Goal: Information Seeking & Learning: Learn about a topic

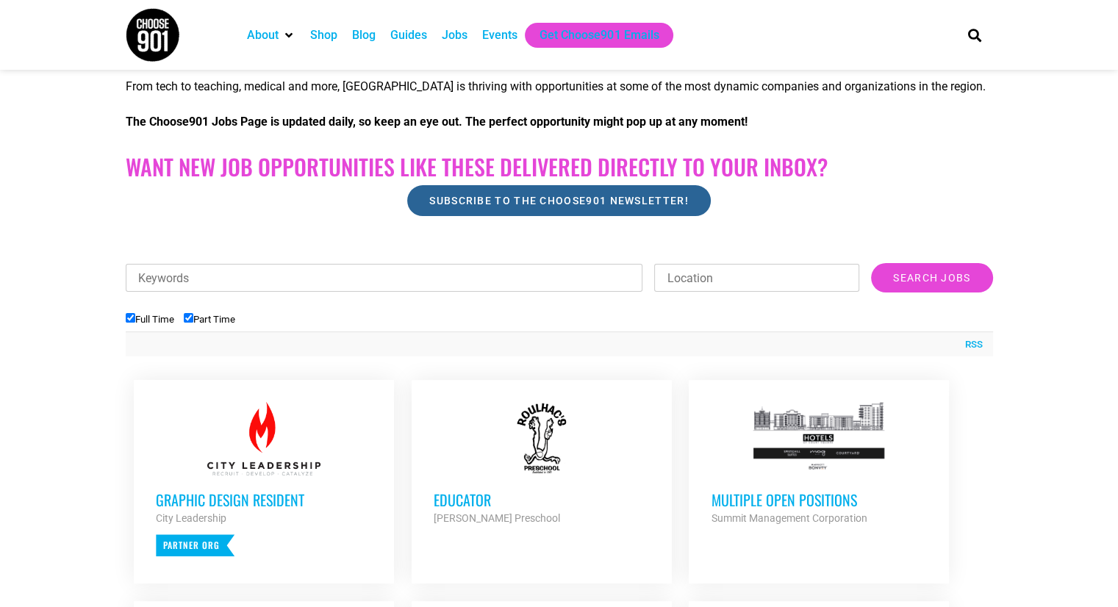
click at [550, 195] on span "Subscribe to the Choose901 newsletter!" at bounding box center [558, 200] width 259 height 10
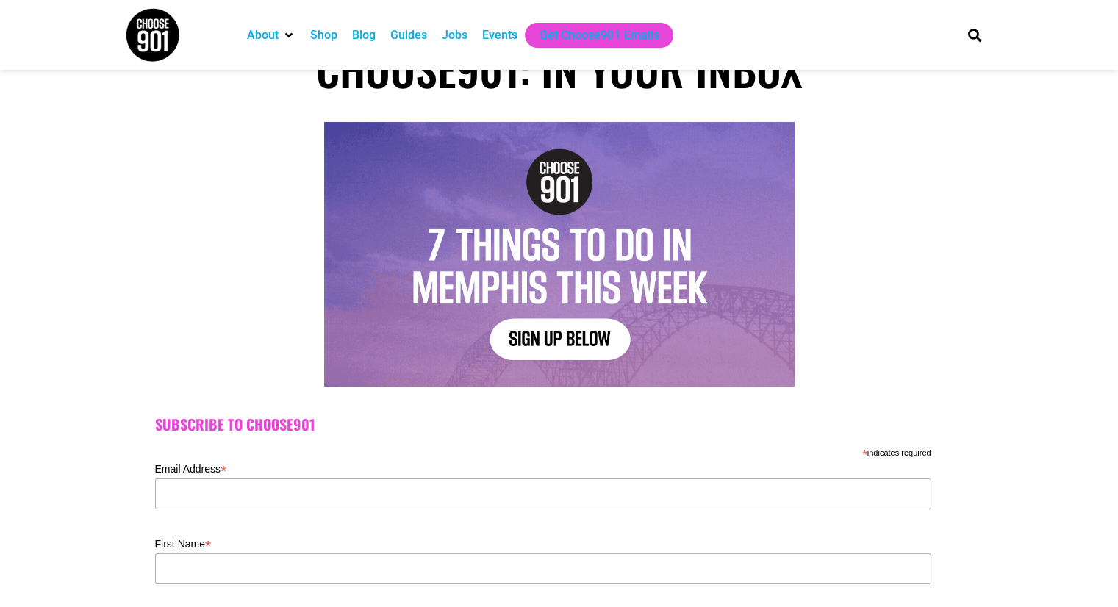
scroll to position [147, 0]
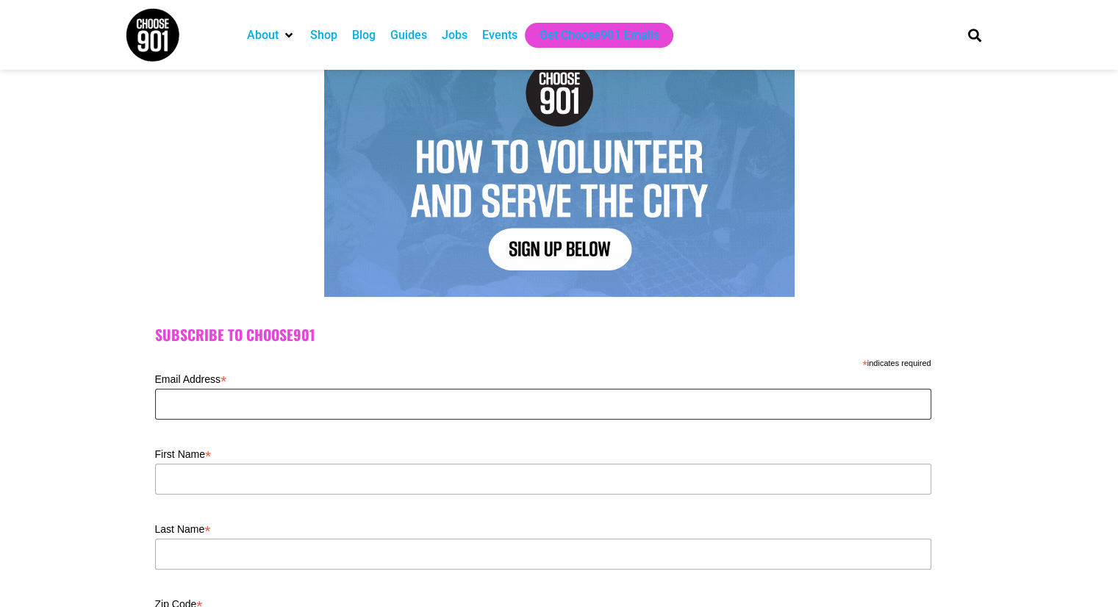
drag, startPoint x: 300, startPoint y: 403, endPoint x: 294, endPoint y: 398, distance: 8.3
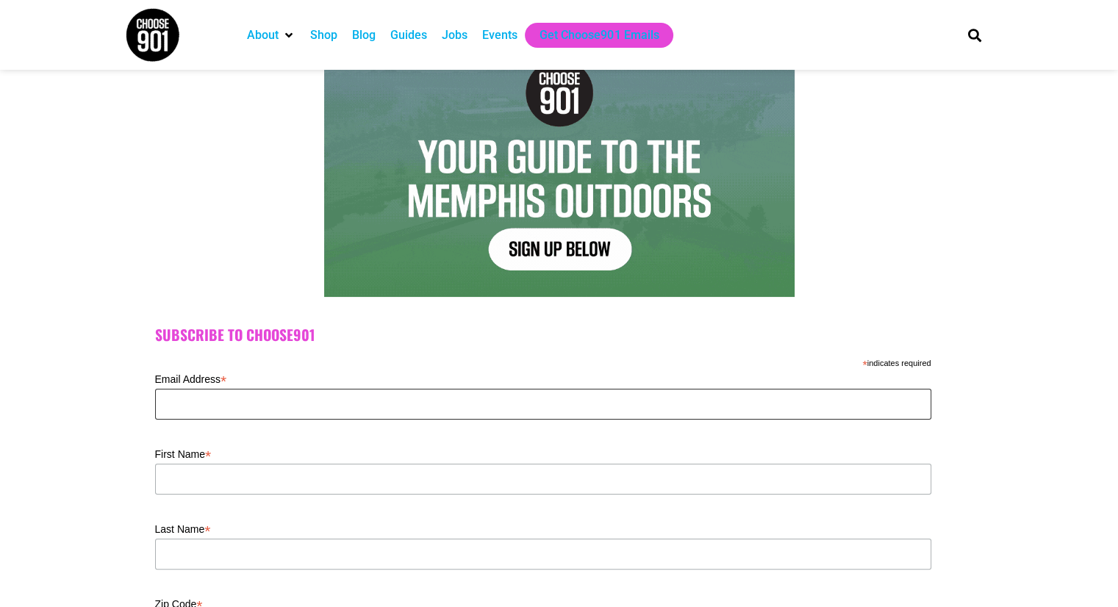
click at [294, 398] on input "Email Address *" at bounding box center [543, 404] width 776 height 31
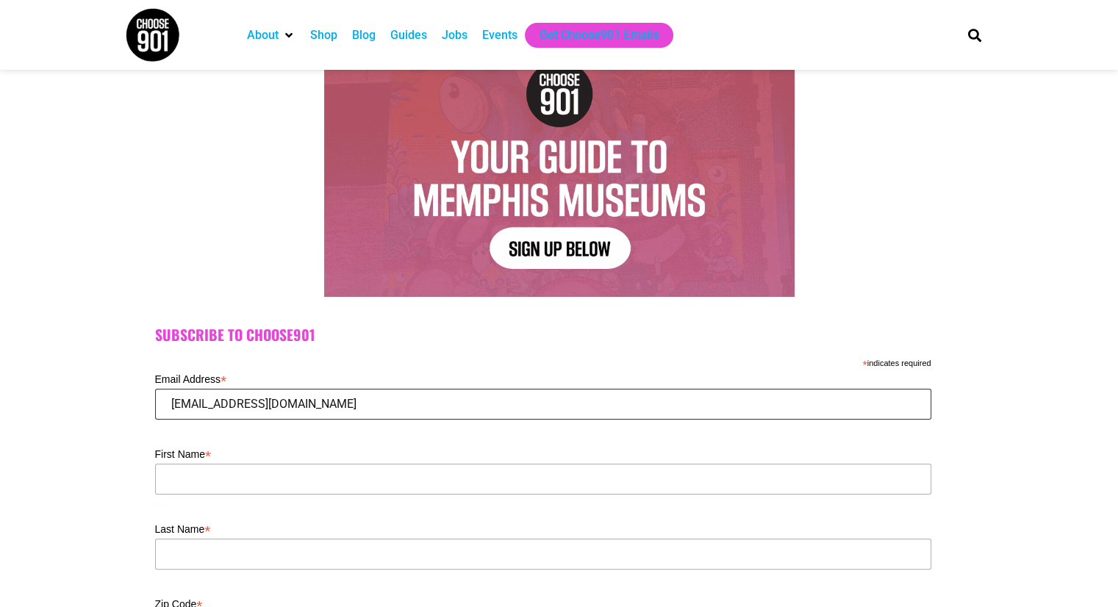
type input "carrollkanisha2@gmail.com"
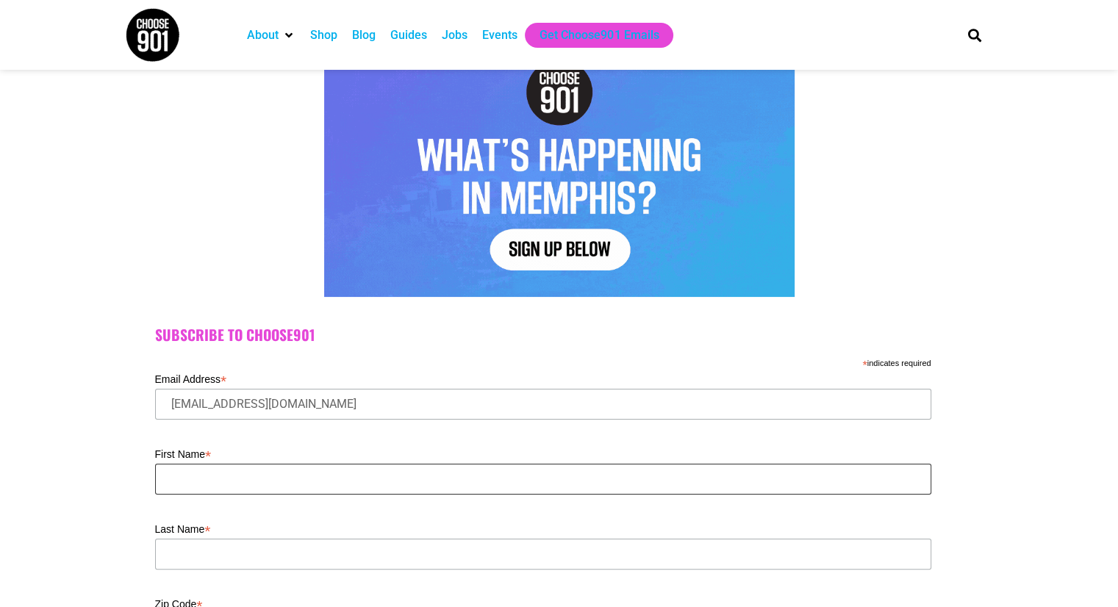
click at [240, 477] on input "First Name *" at bounding box center [543, 479] width 776 height 31
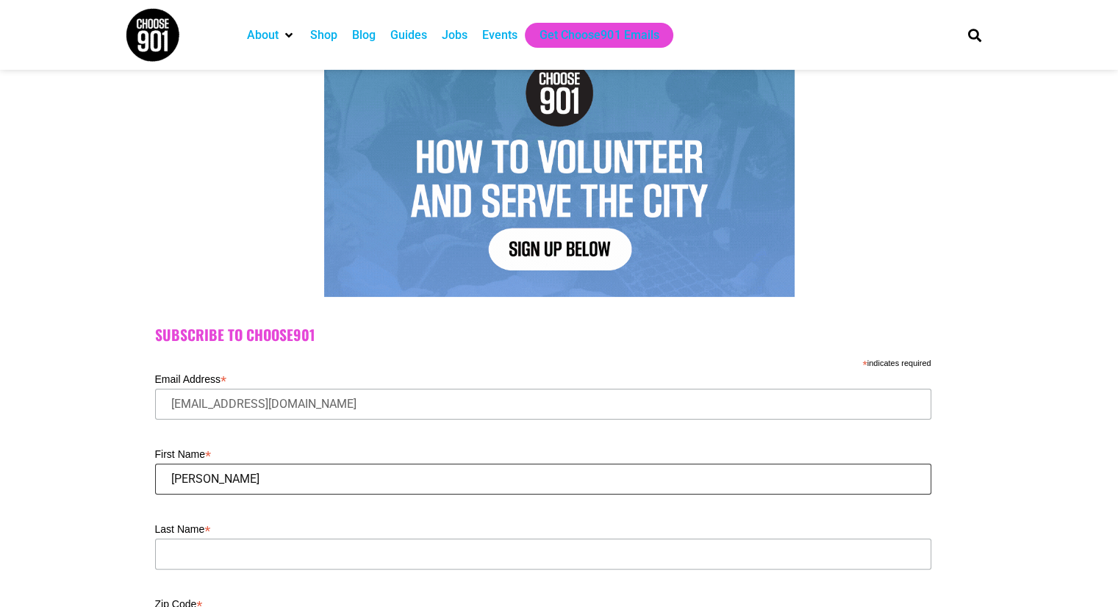
type input "Kanisha"
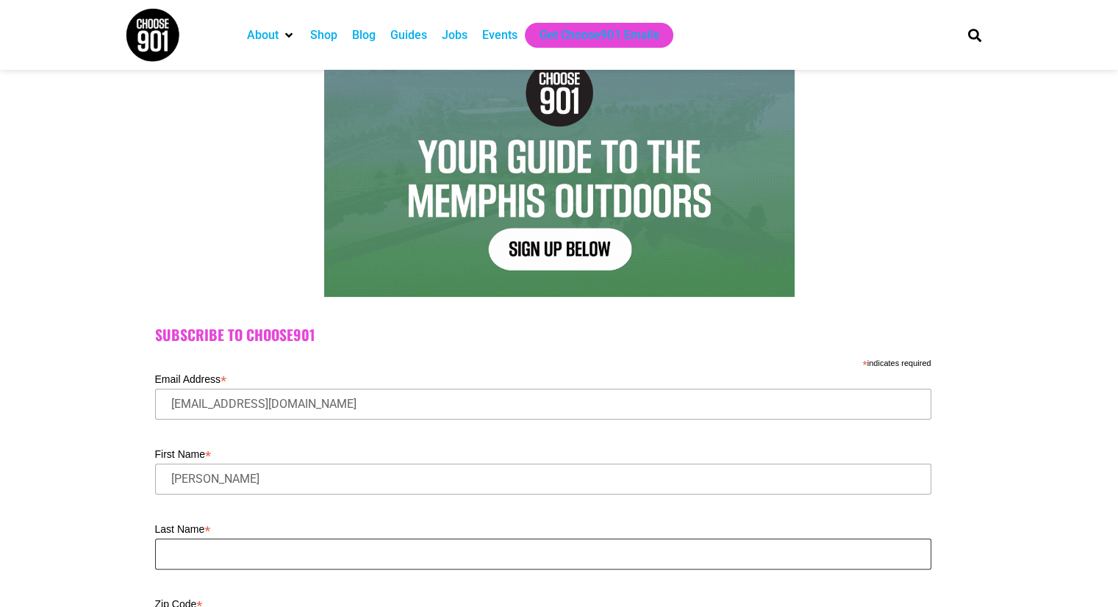
drag, startPoint x: 321, startPoint y: 548, endPoint x: 365, endPoint y: 531, distance: 47.5
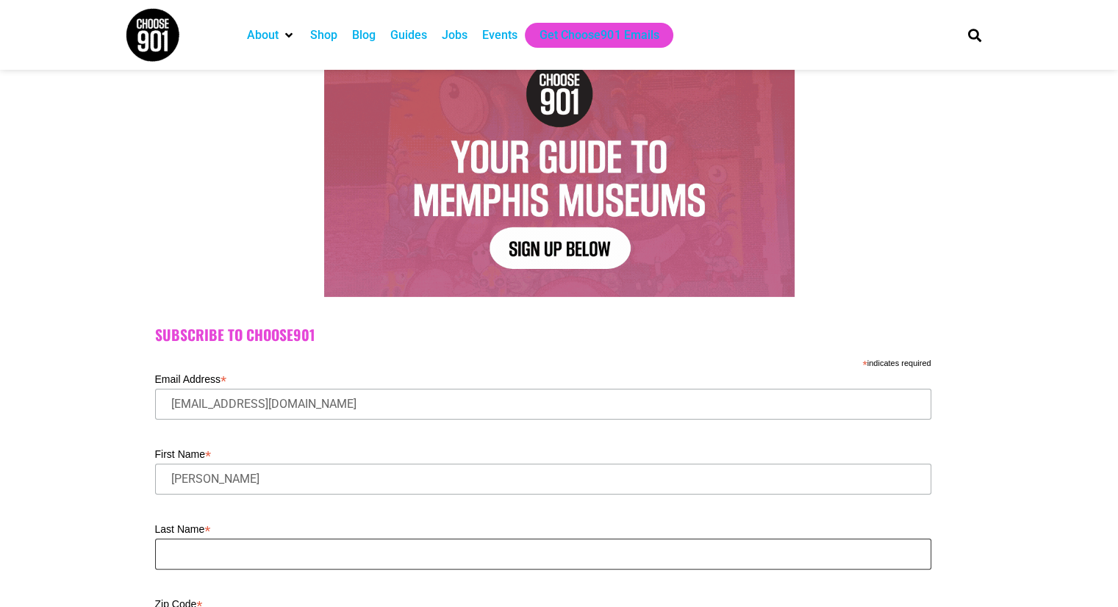
click at [342, 542] on input "Last Name *" at bounding box center [543, 554] width 776 height 31
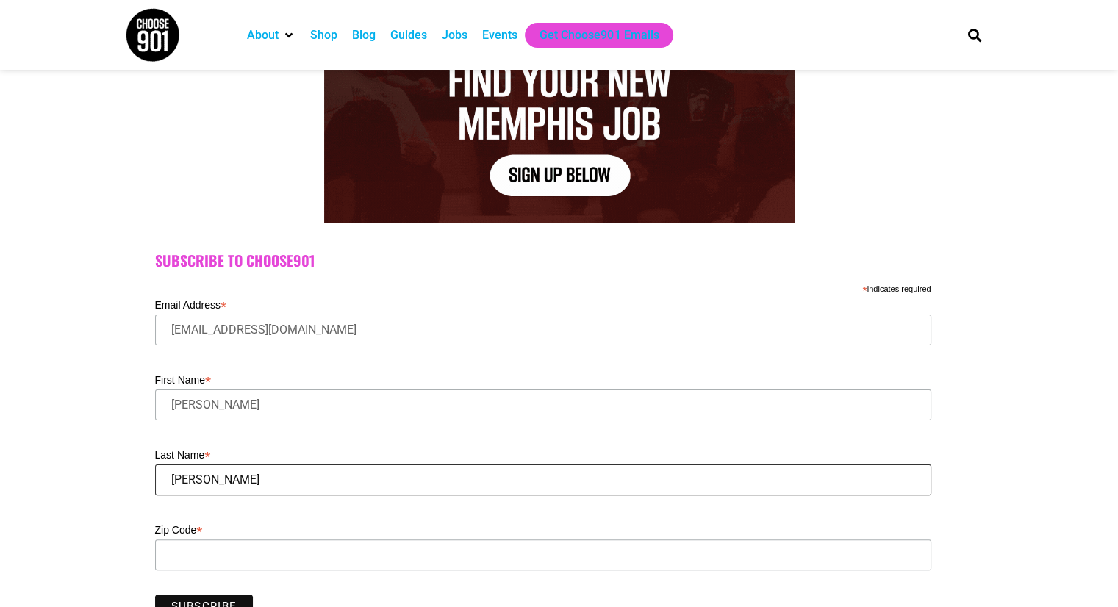
scroll to position [367, 0]
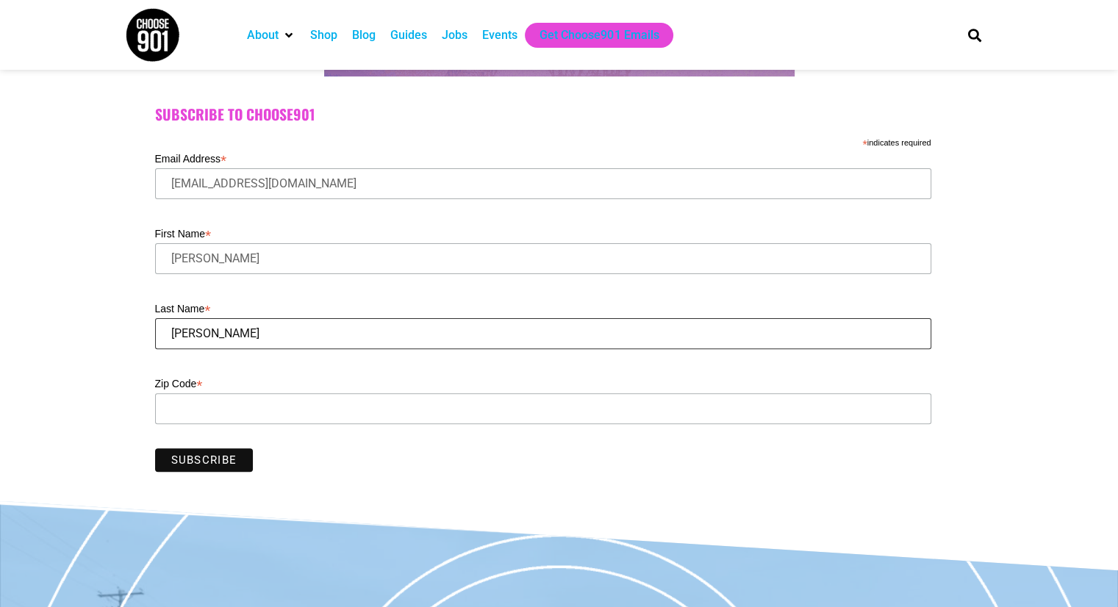
type input "Carroll"
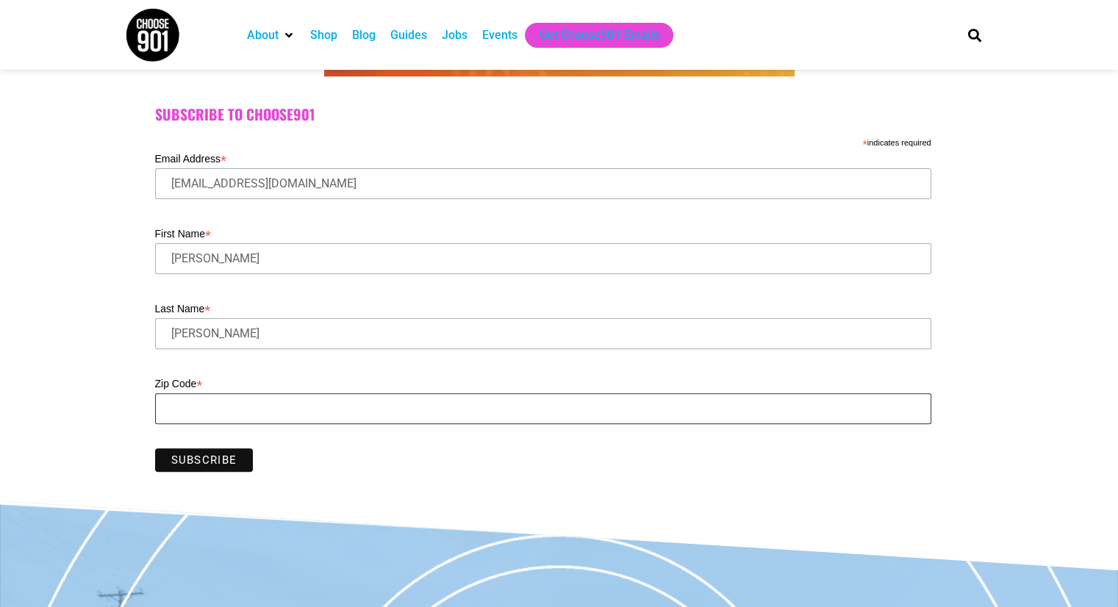
click at [205, 398] on input "Zip Code *" at bounding box center [543, 408] width 776 height 31
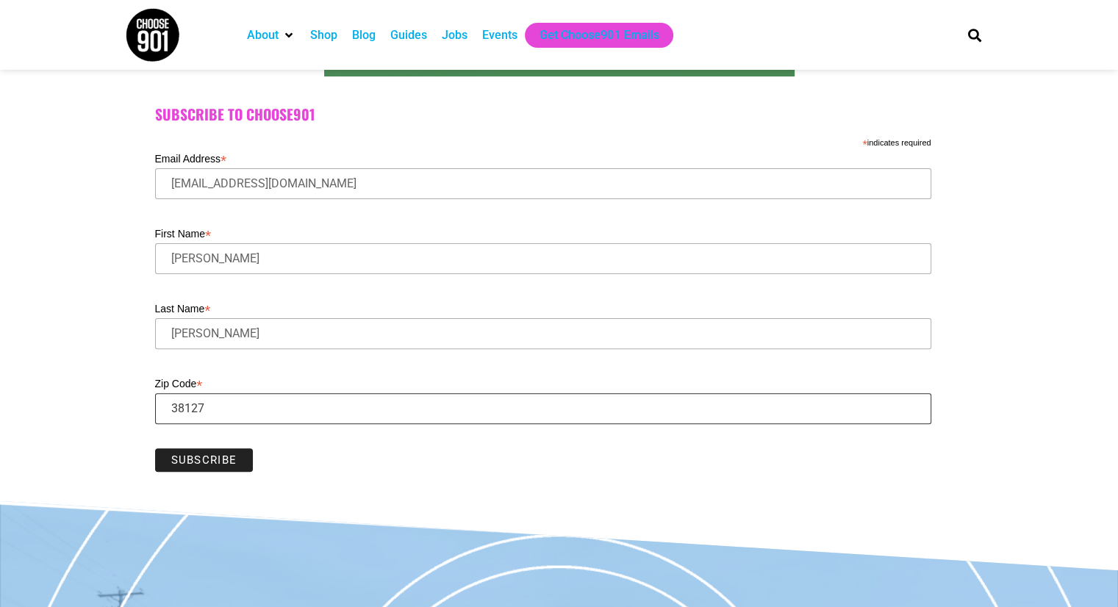
type input "38127"
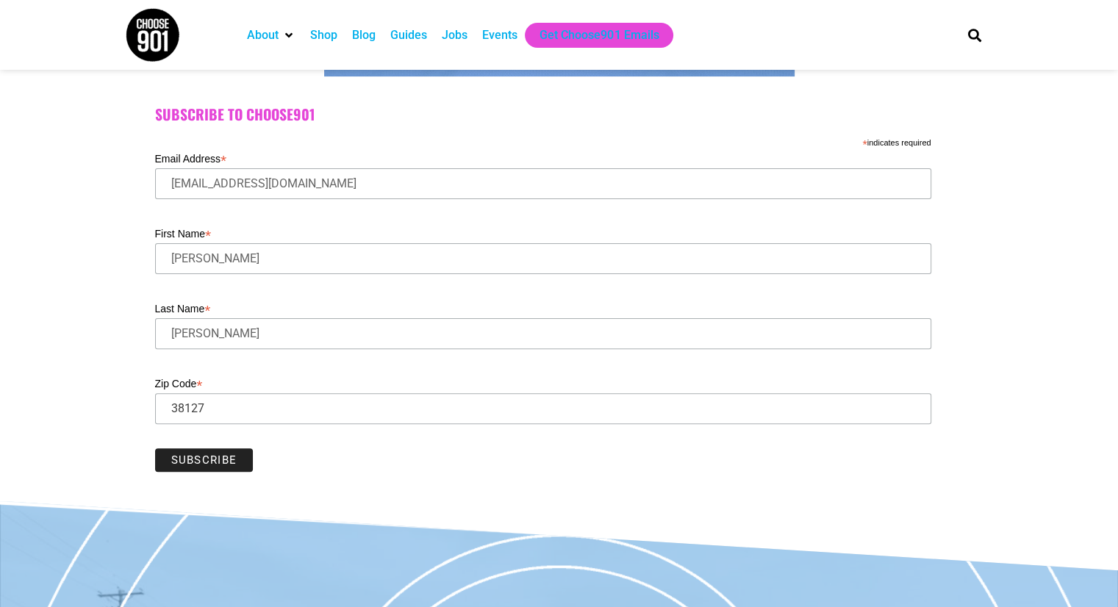
click at [218, 459] on input "Subscribe" at bounding box center [204, 460] width 98 height 24
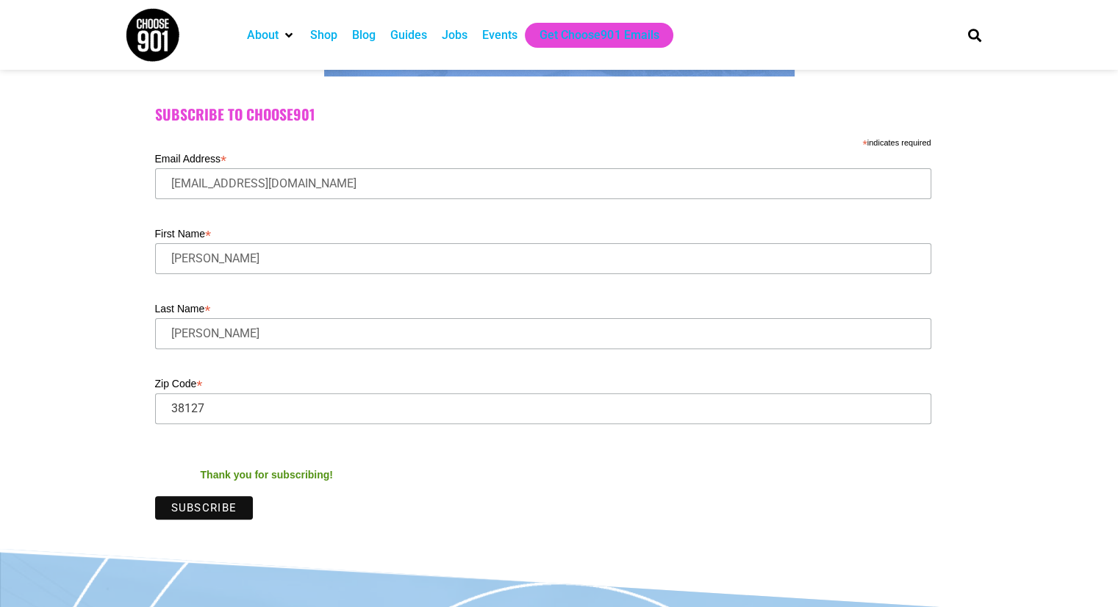
click at [458, 35] on div "Jobs" at bounding box center [455, 35] width 26 height 18
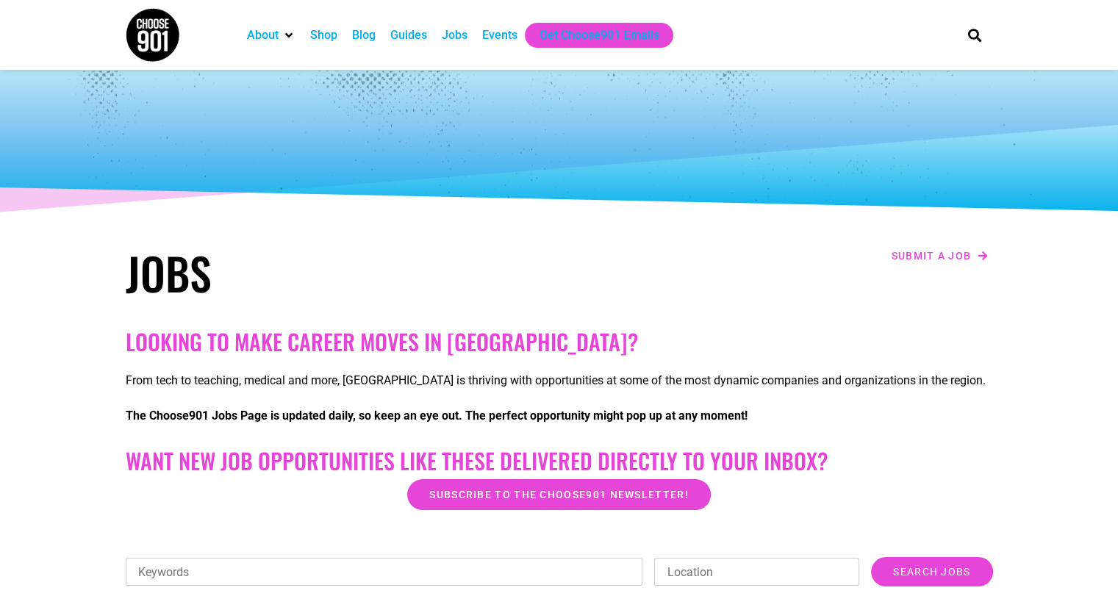
click at [459, 36] on div "Jobs" at bounding box center [455, 35] width 26 height 18
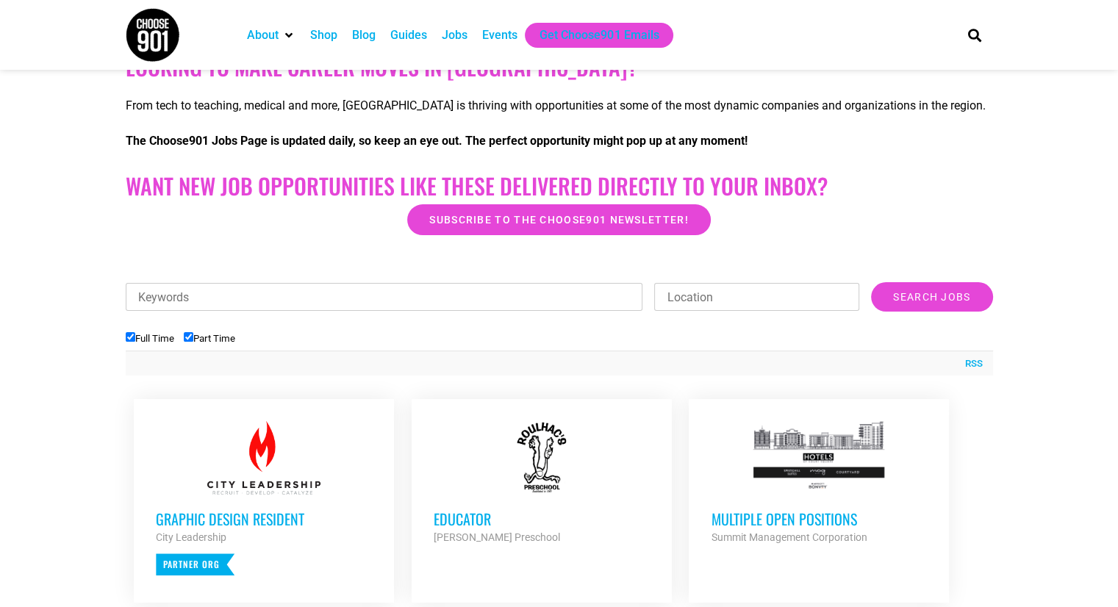
scroll to position [514, 0]
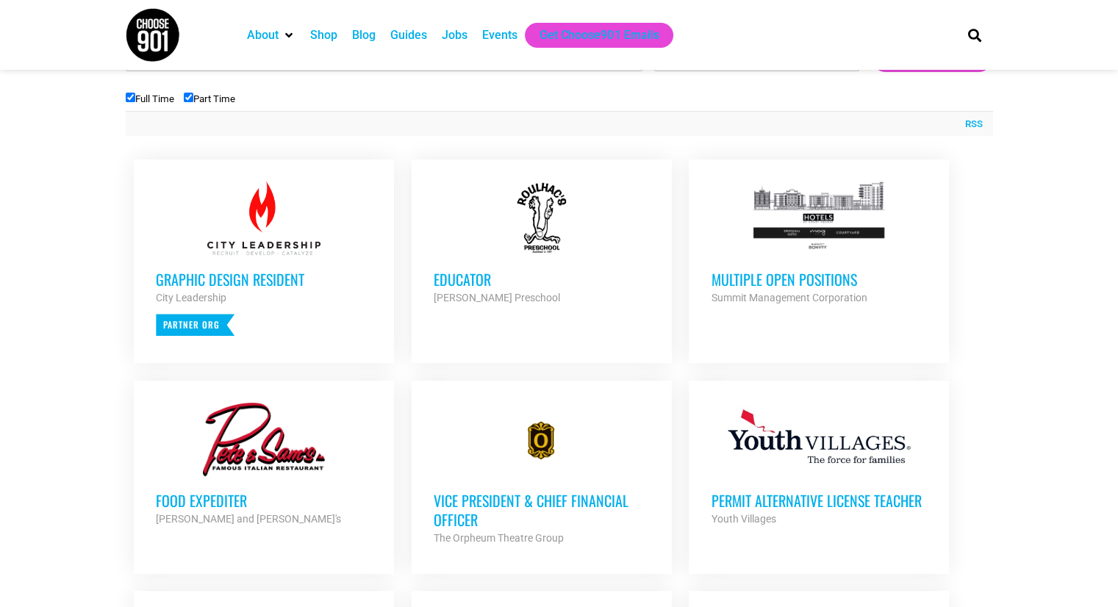
click at [777, 262] on div "Multiple Open Positions Summit Management Corporation Partner Org" at bounding box center [819, 280] width 216 height 51
click at [797, 229] on div at bounding box center [819, 218] width 216 height 73
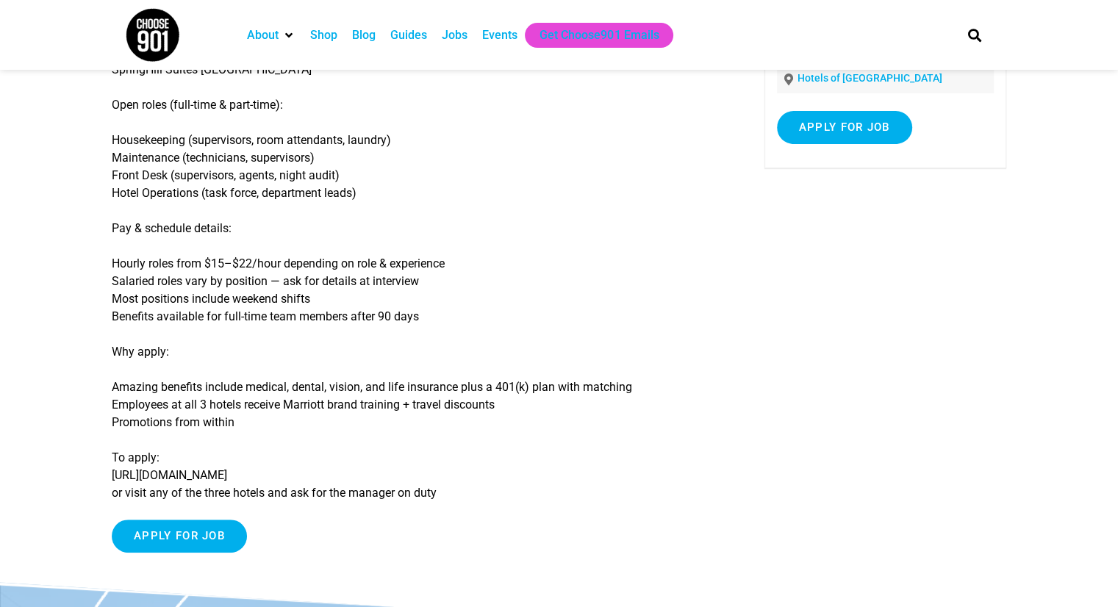
scroll to position [220, 0]
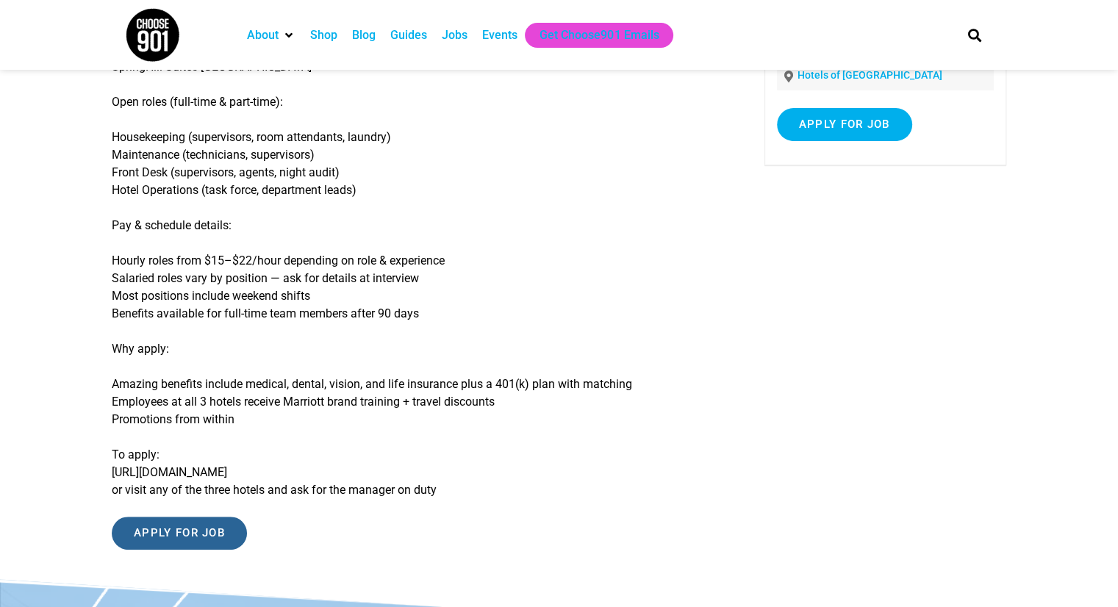
click at [205, 530] on input "Apply for job" at bounding box center [179, 533] width 135 height 33
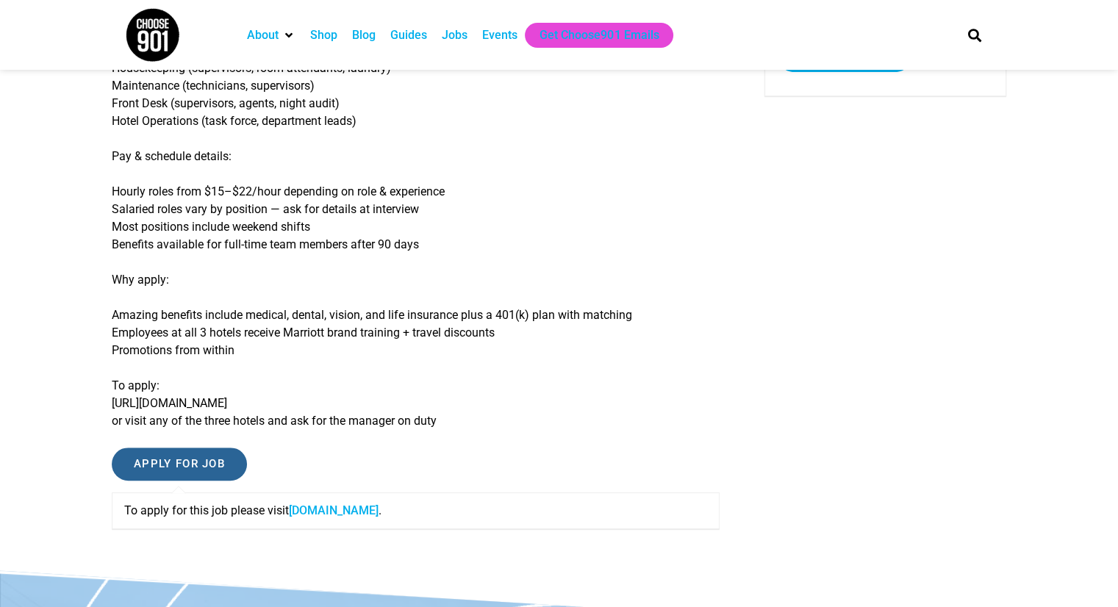
scroll to position [588, 0]
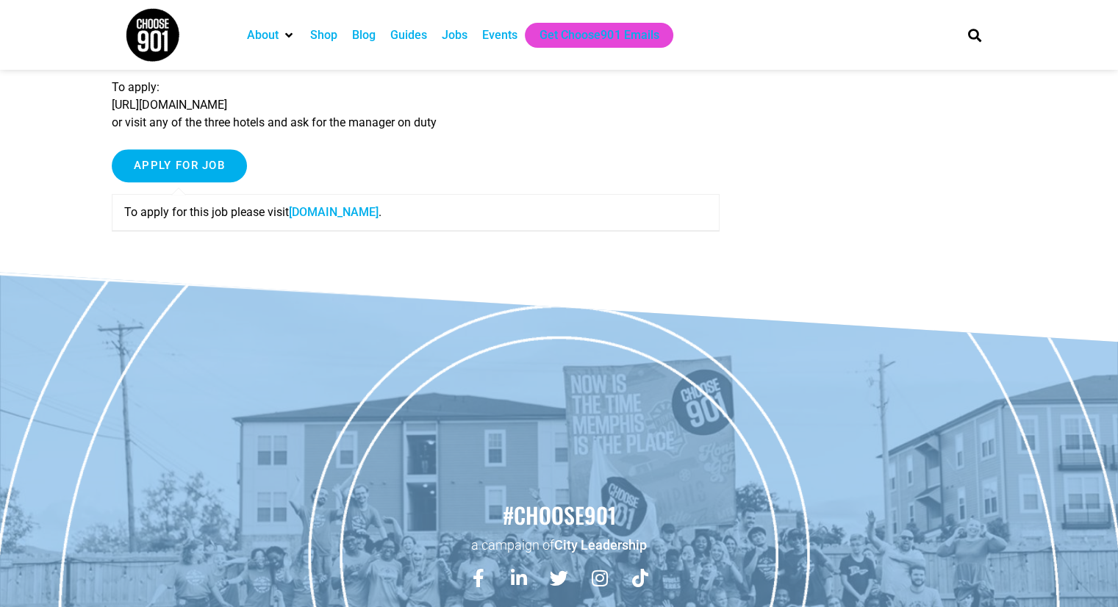
click at [347, 216] on link "www.summitmgmtcorp.com" at bounding box center [334, 212] width 90 height 14
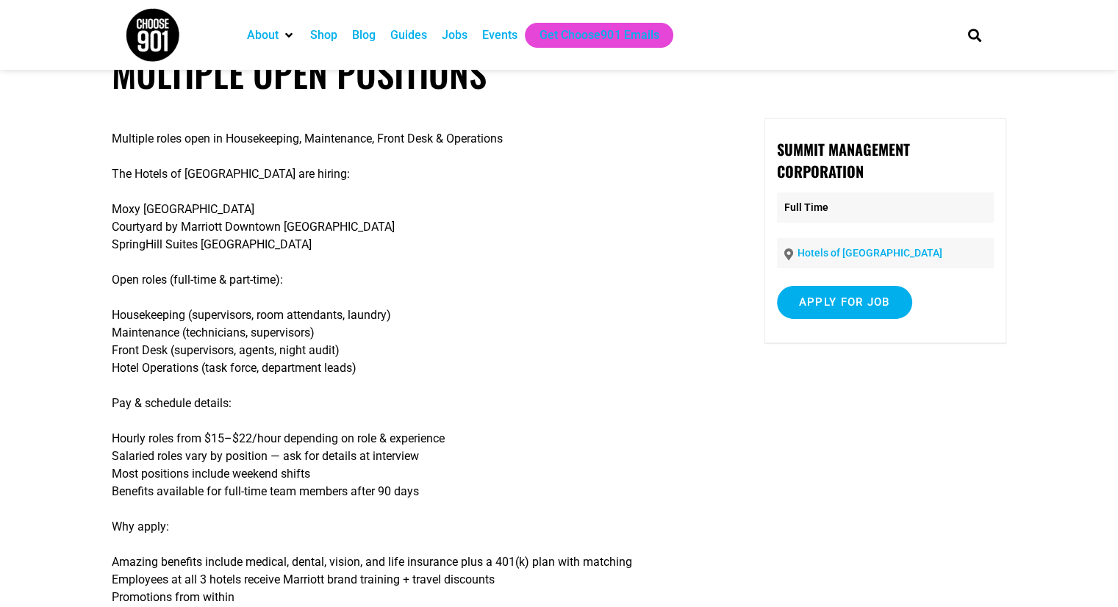
scroll to position [0, 0]
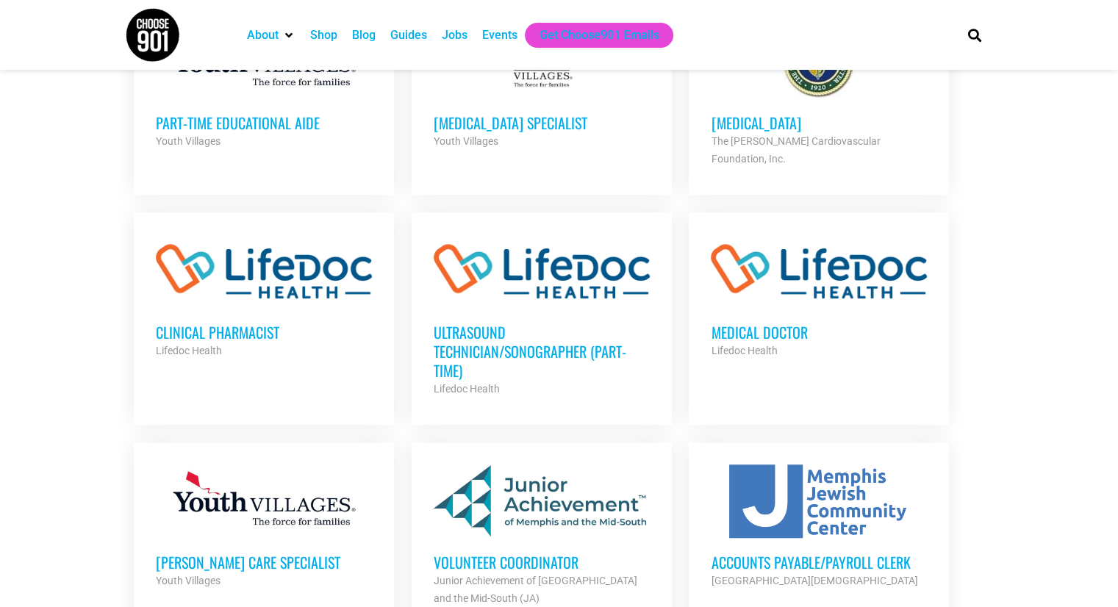
scroll to position [1176, 0]
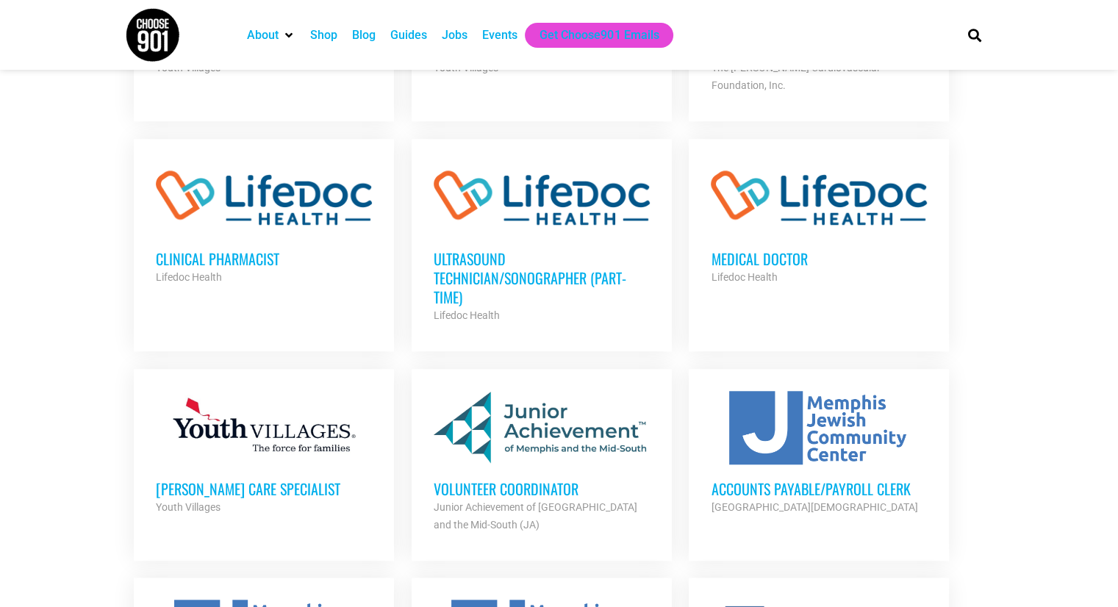
click at [761, 479] on h3 "Accounts Payable/Payroll Clerk" at bounding box center [819, 488] width 216 height 19
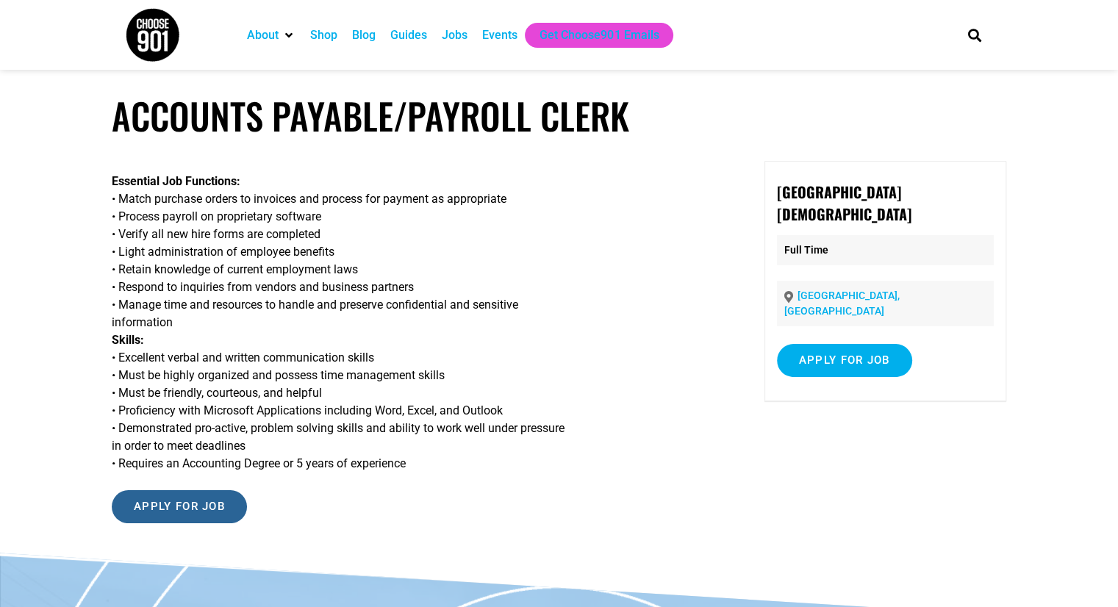
click at [220, 509] on input "Apply for job" at bounding box center [179, 506] width 135 height 33
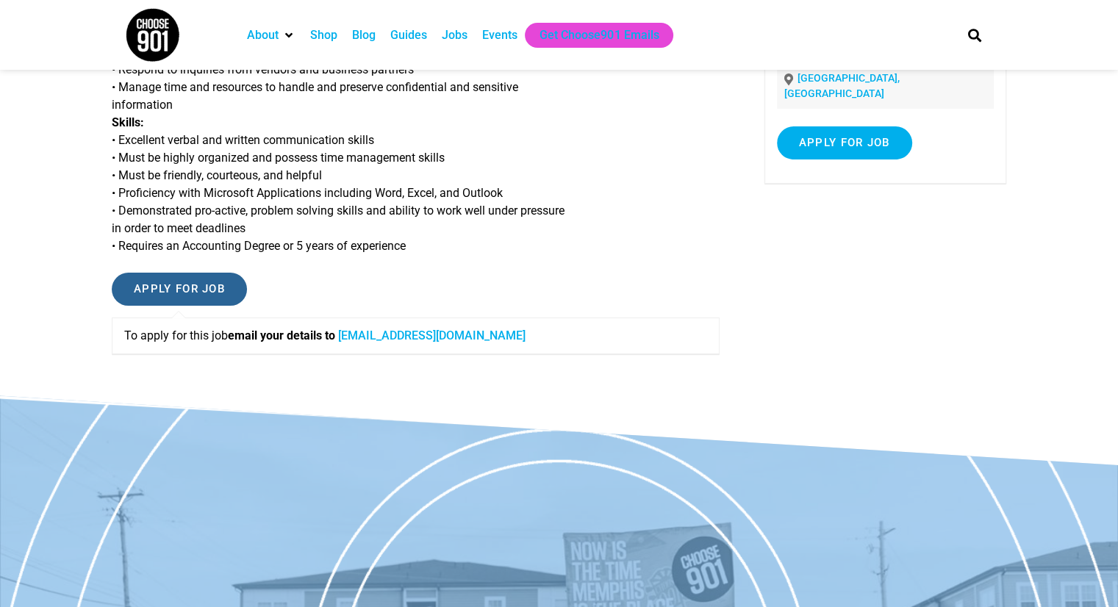
scroll to position [220, 0]
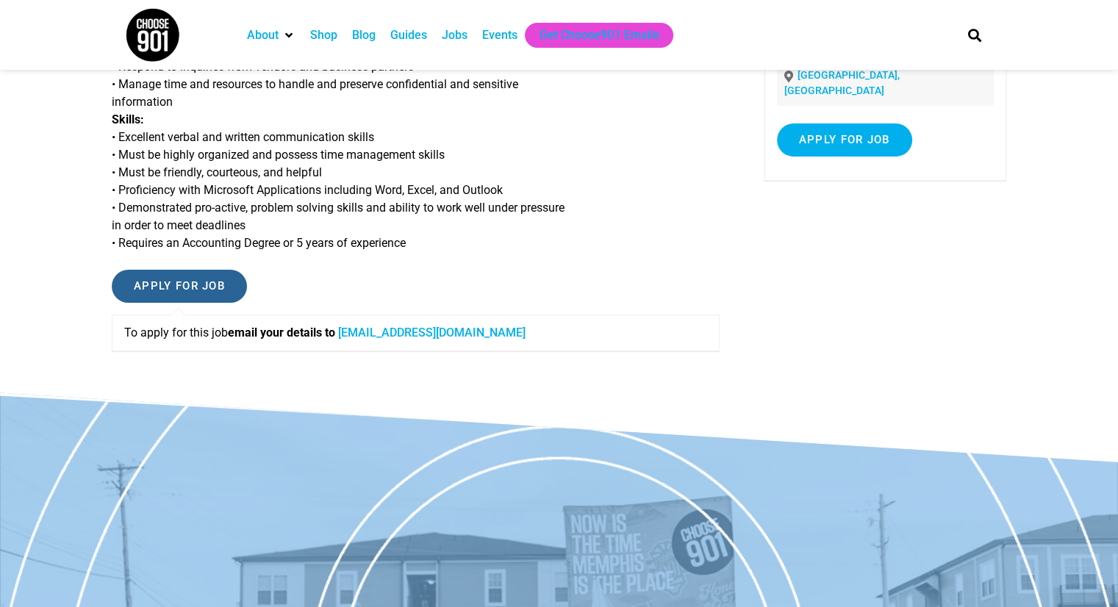
click at [143, 281] on input "Apply for job" at bounding box center [179, 286] width 135 height 33
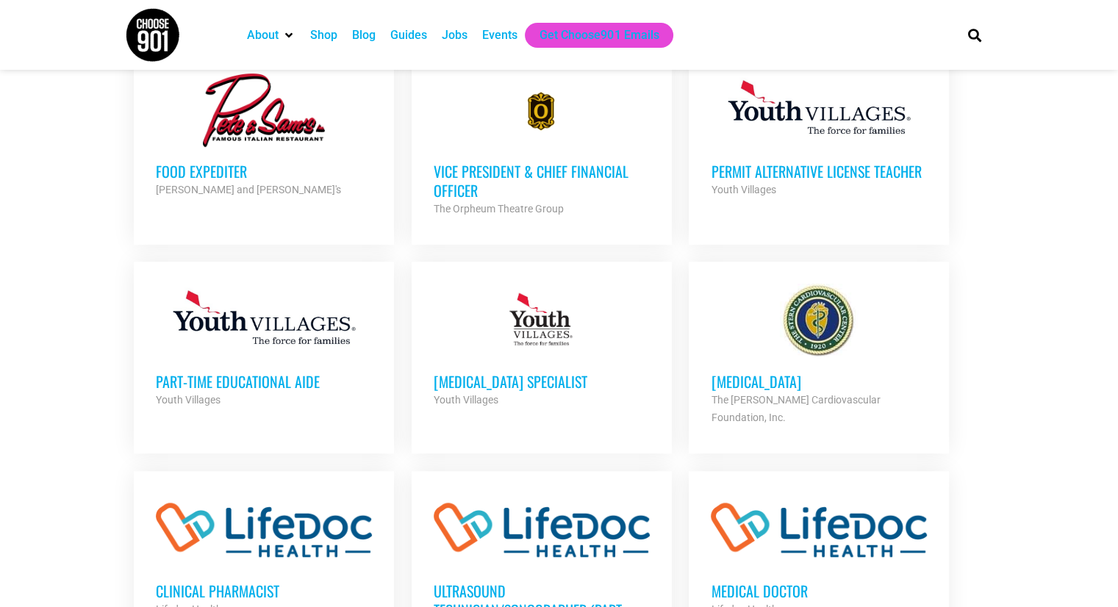
scroll to position [808, 0]
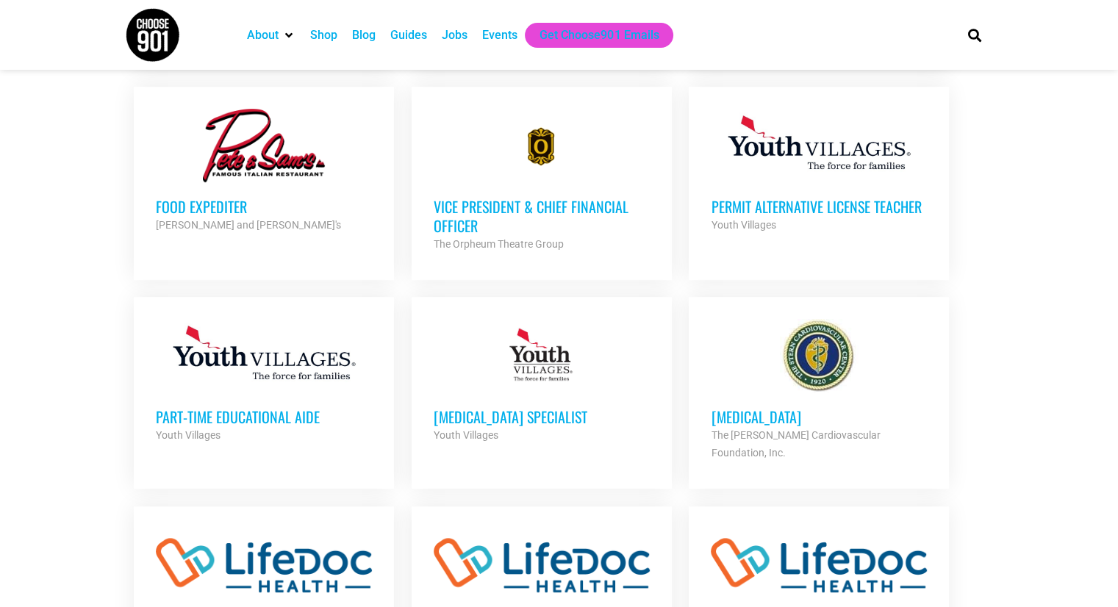
click at [224, 216] on div "Pete and Sam's" at bounding box center [264, 225] width 216 height 18
click at [616, 198] on h3 "Vice President & Chief Financial Officer" at bounding box center [542, 216] width 216 height 38
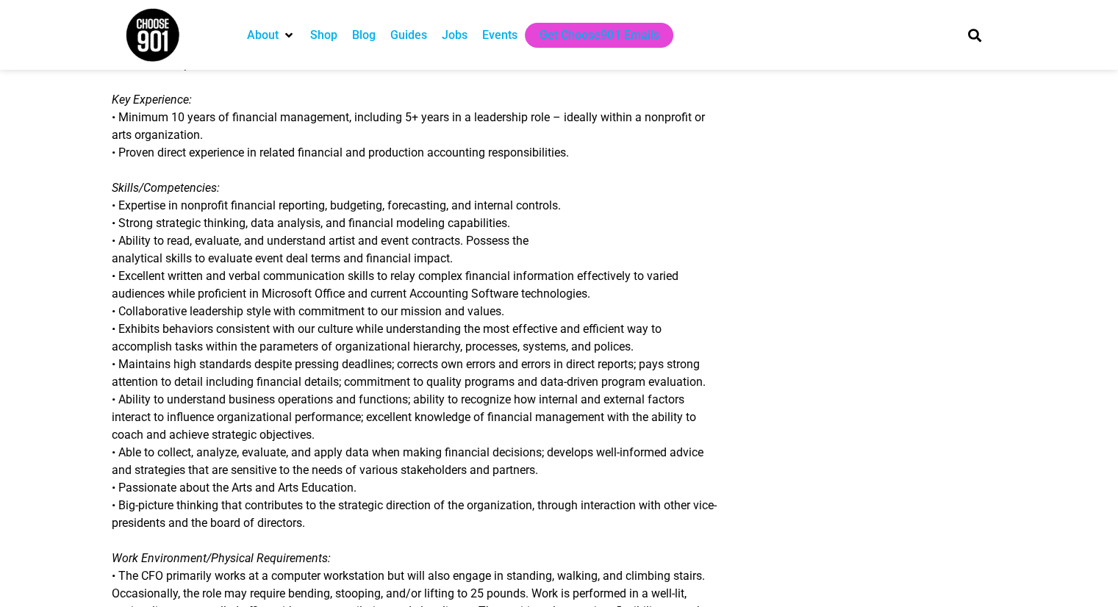
scroll to position [955, 0]
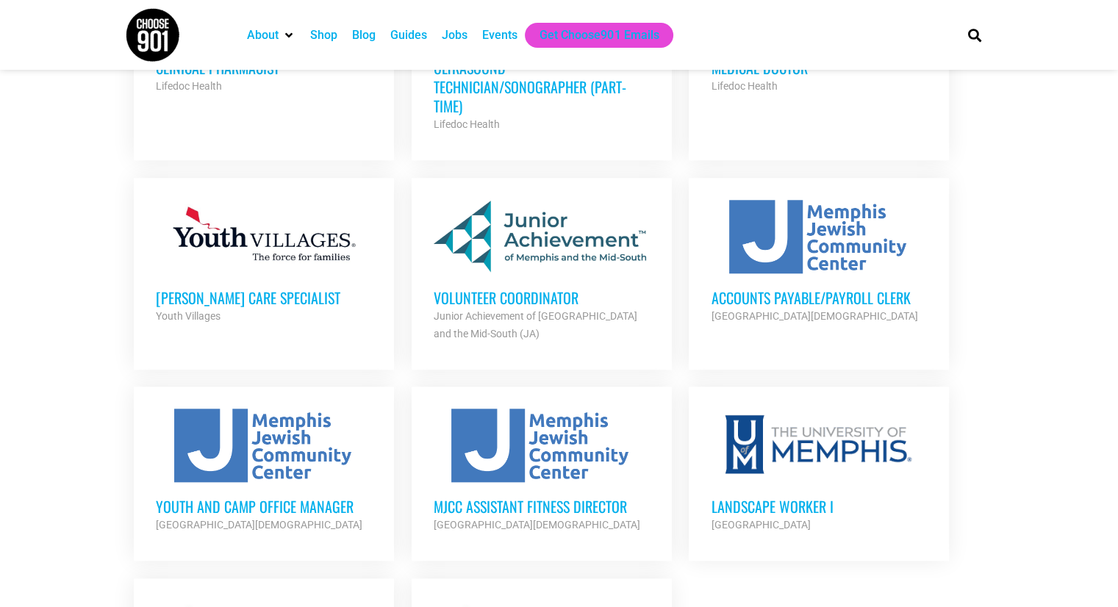
scroll to position [1249, 0]
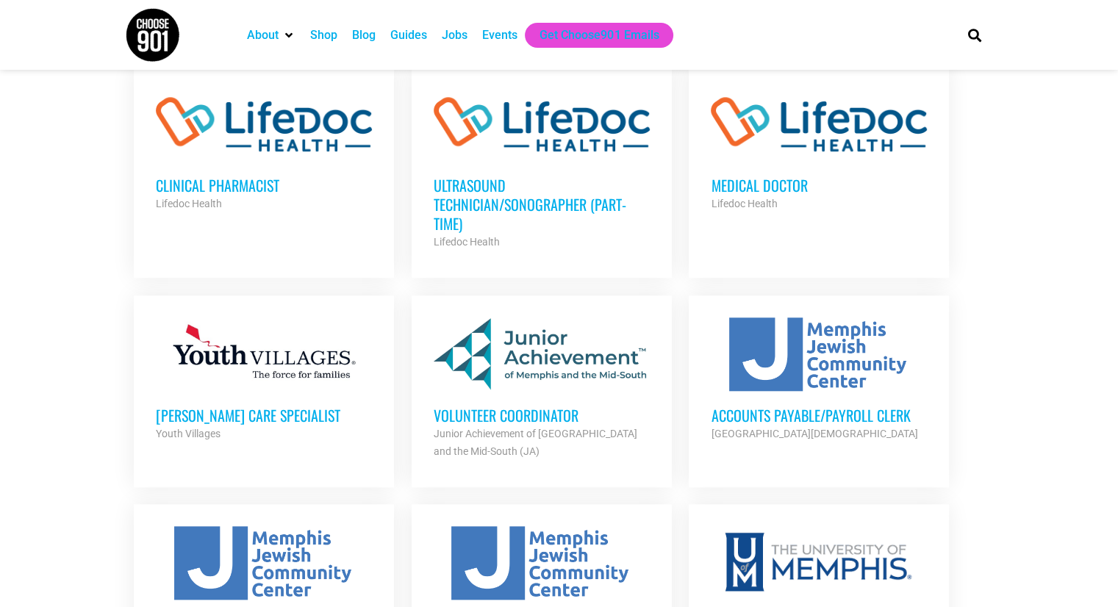
click at [547, 406] on h3 "Volunteer Coordinator" at bounding box center [542, 415] width 216 height 19
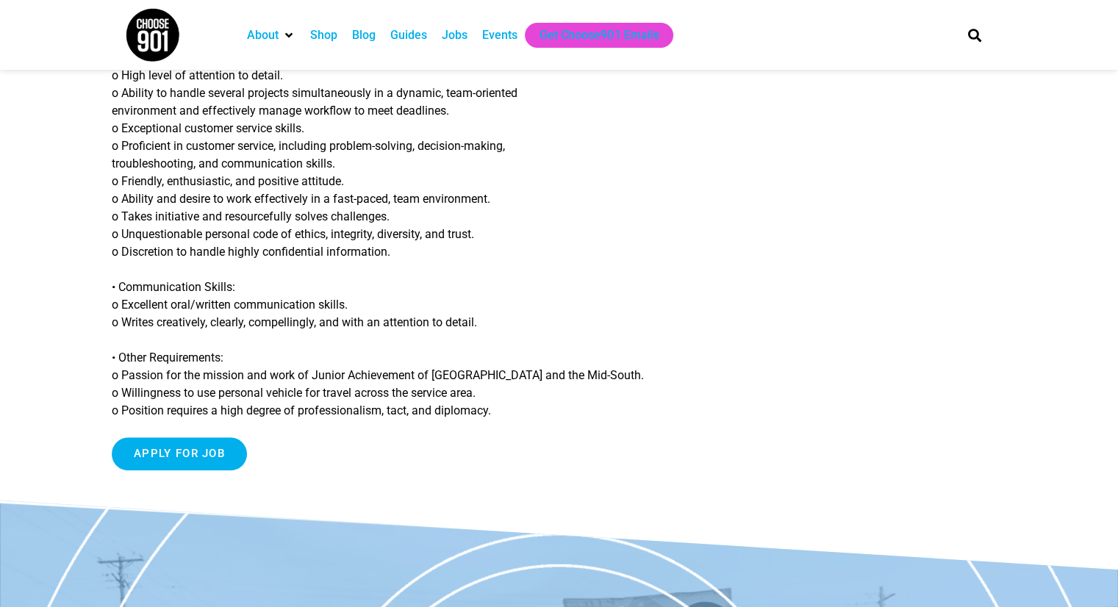
scroll to position [1470, 0]
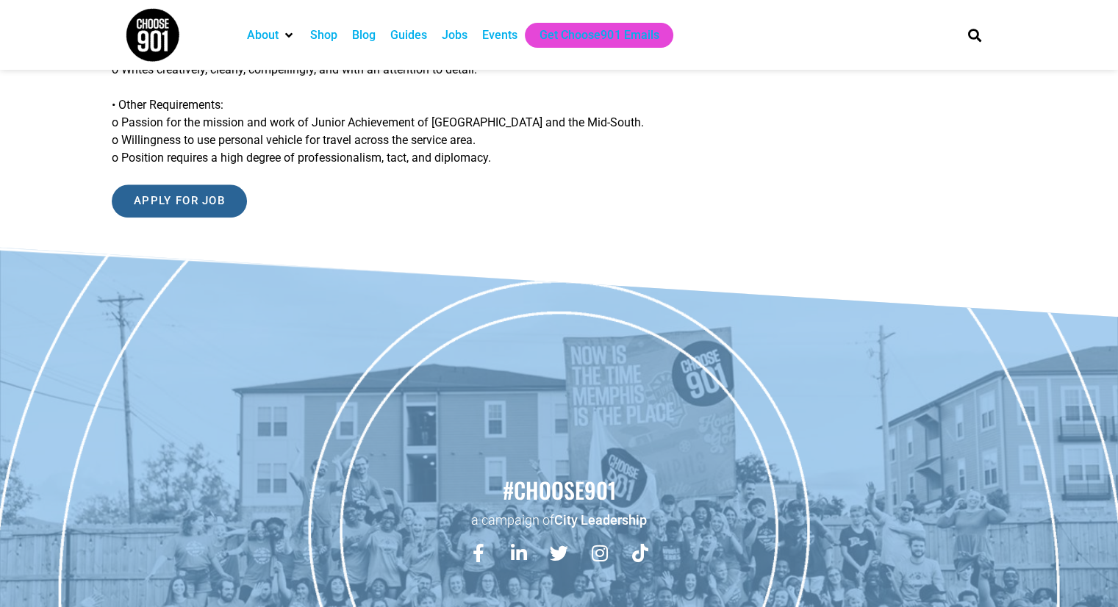
click at [203, 200] on input "Apply for job" at bounding box center [179, 200] width 135 height 33
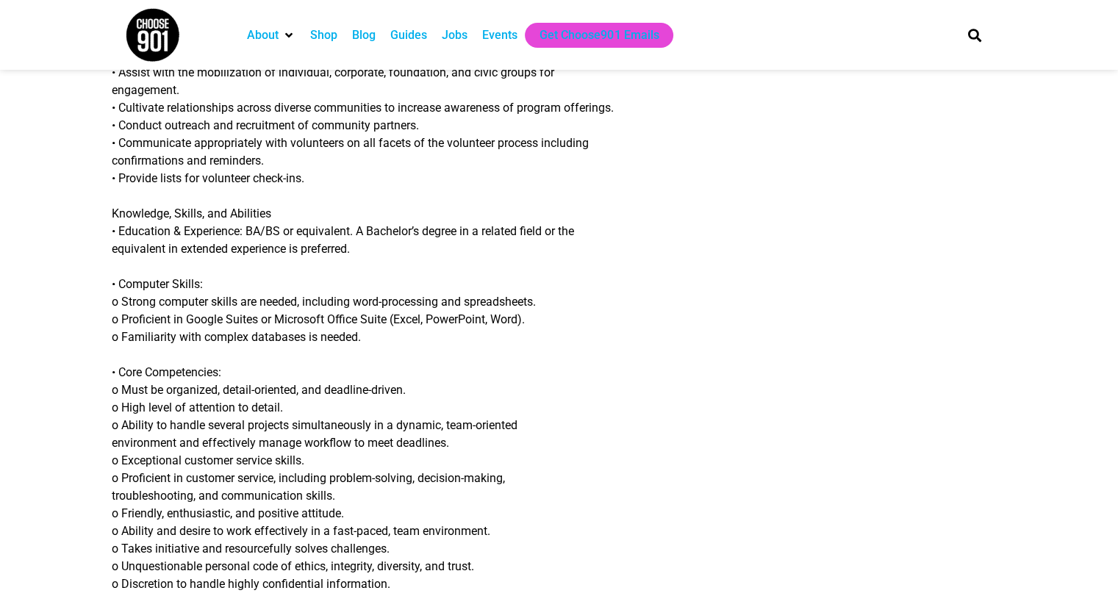
scroll to position [882, 0]
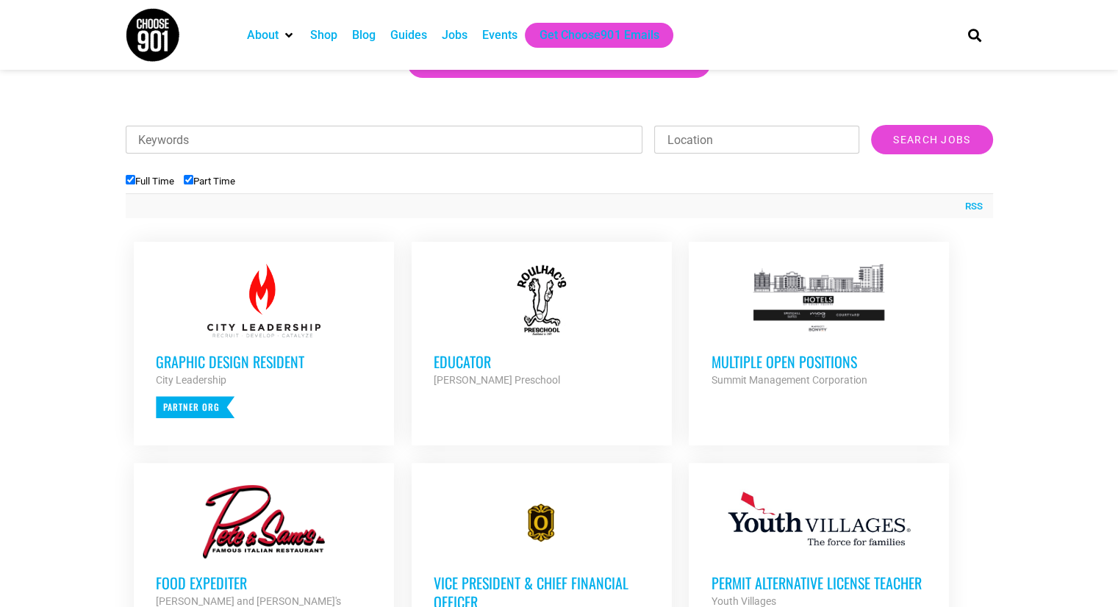
scroll to position [514, 0]
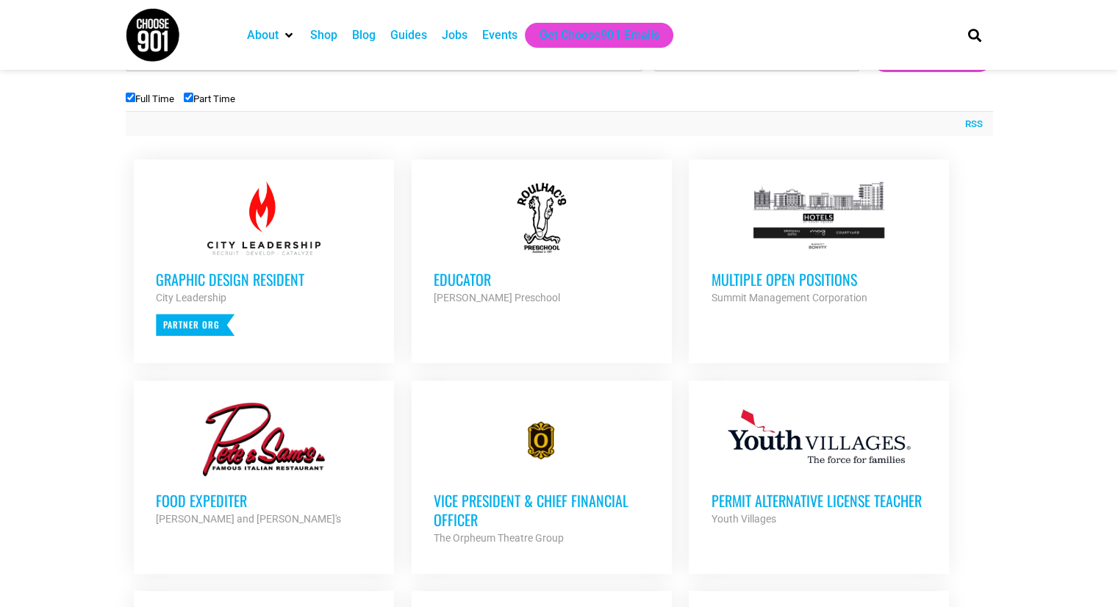
click at [265, 289] on h3 "Graphic Design Resident" at bounding box center [264, 279] width 216 height 19
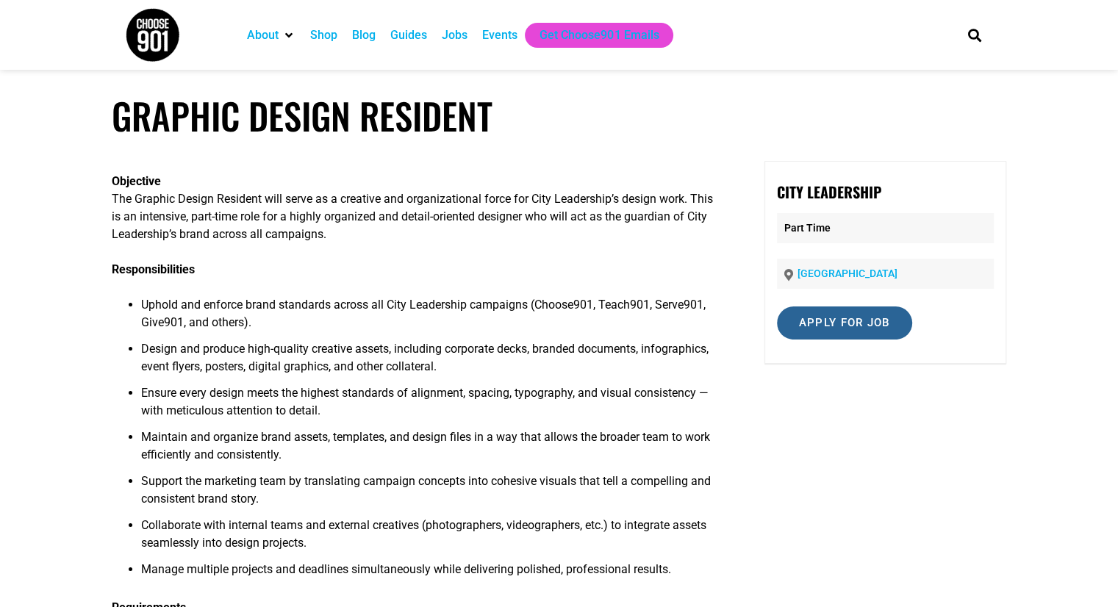
click at [841, 336] on input "Apply for job" at bounding box center [844, 322] width 135 height 33
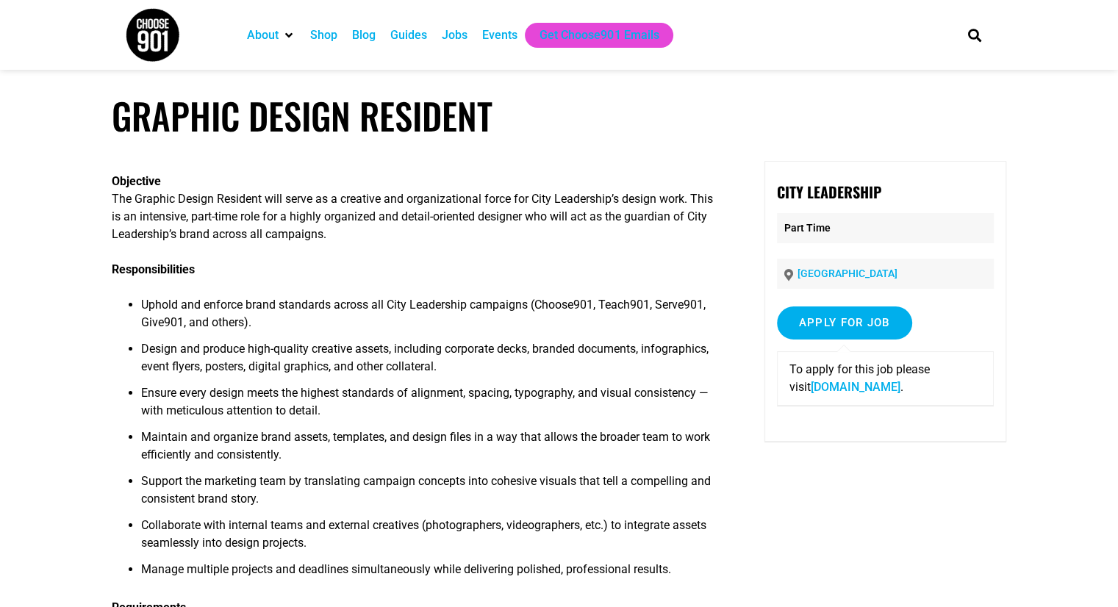
click at [841, 391] on link "airtable.com" at bounding box center [856, 387] width 90 height 14
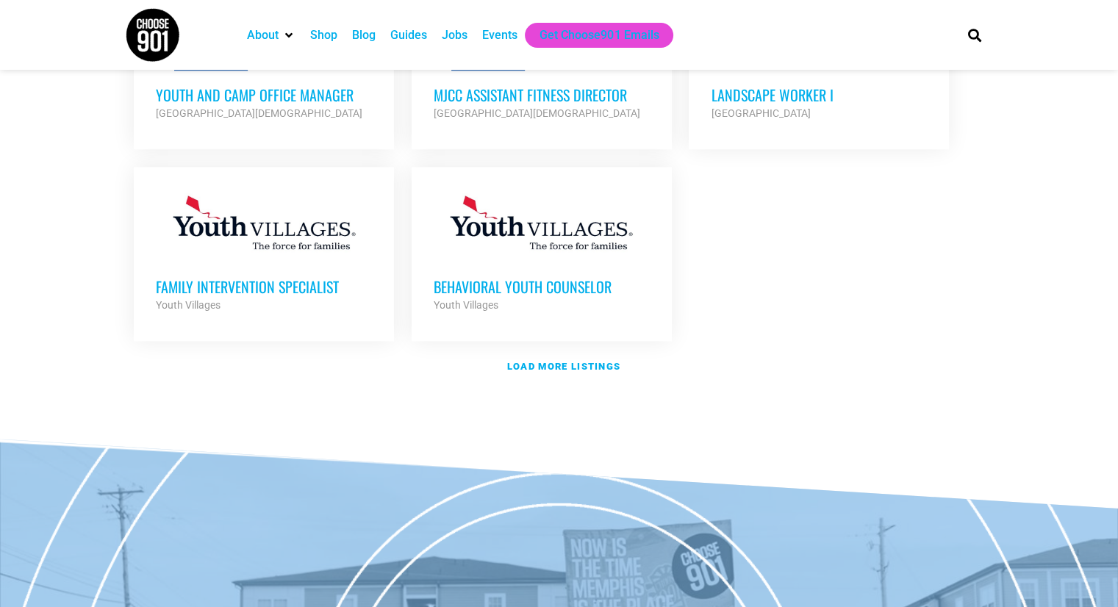
scroll to position [1461, 0]
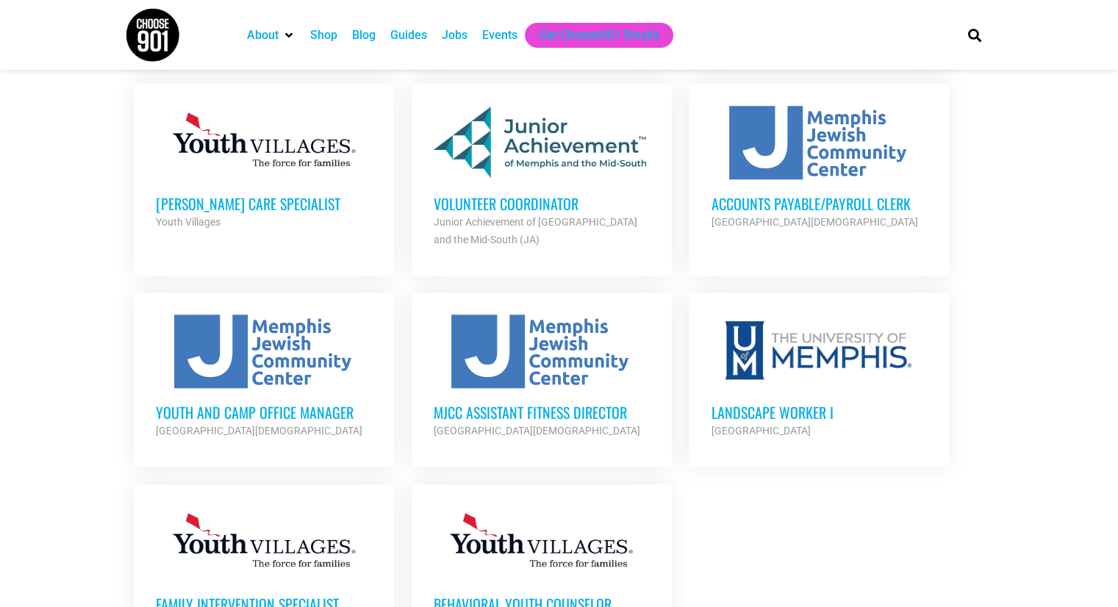
click at [517, 530] on div at bounding box center [542, 542] width 216 height 73
click at [503, 594] on h3 "Behavioral Youth Counselor" at bounding box center [542, 603] width 216 height 19
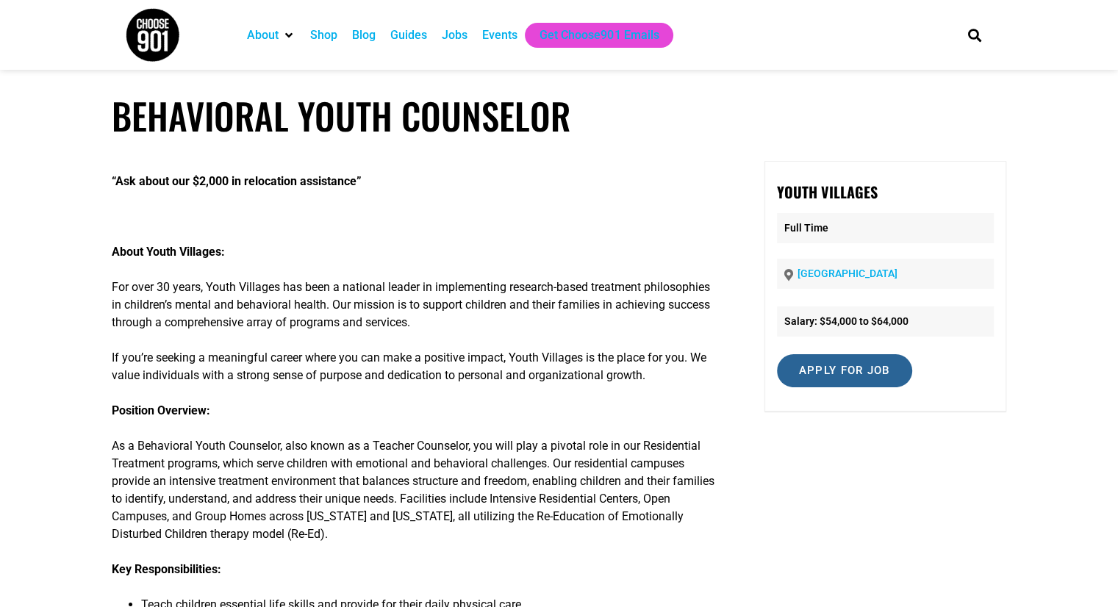
click at [858, 385] on input "Apply for job" at bounding box center [844, 370] width 135 height 33
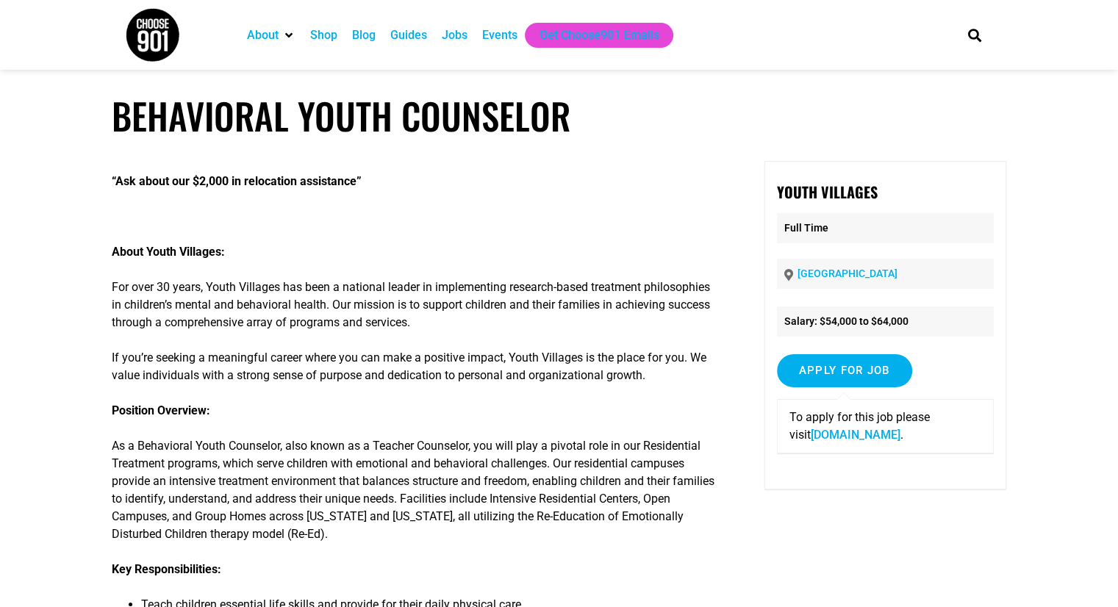
click at [819, 433] on link "tinyurl.com" at bounding box center [856, 435] width 90 height 14
click at [456, 37] on div "Jobs" at bounding box center [455, 35] width 26 height 18
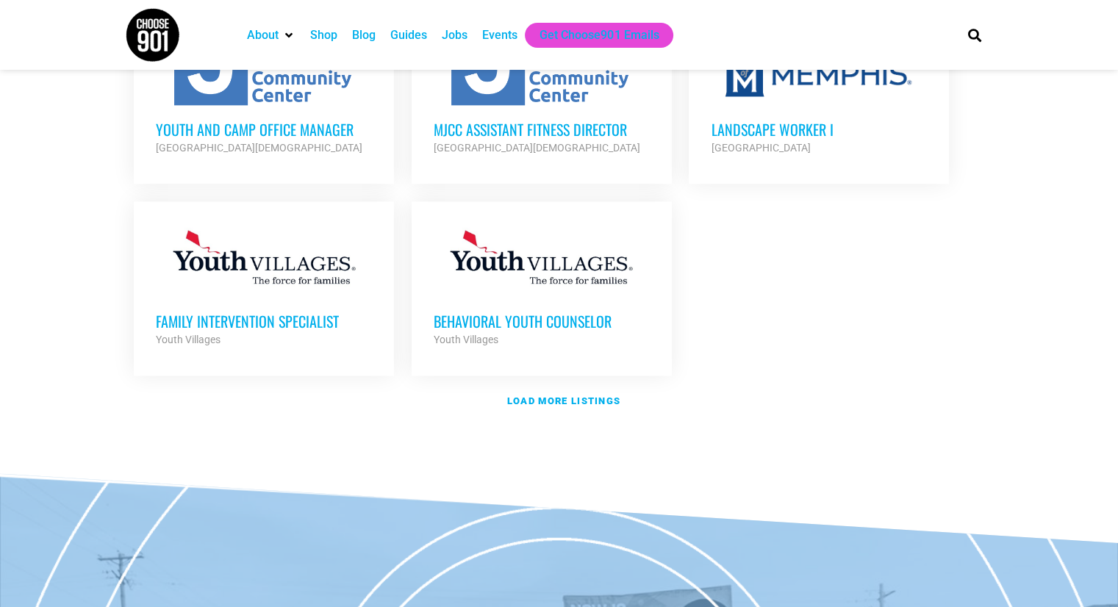
scroll to position [1837, 0]
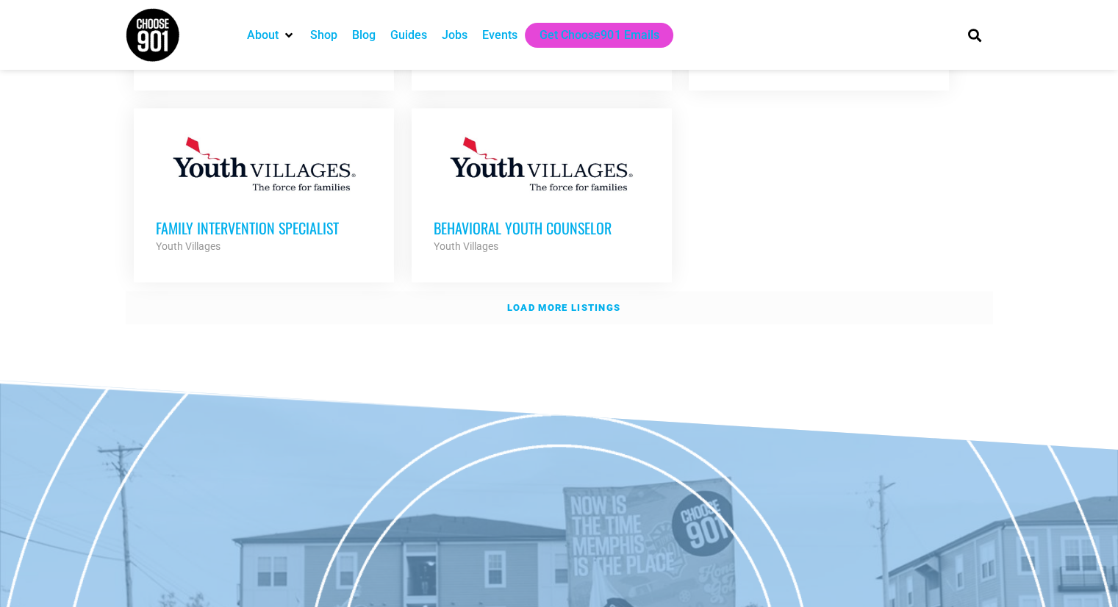
click at [589, 302] on strong "Load more listings" at bounding box center [563, 307] width 113 height 11
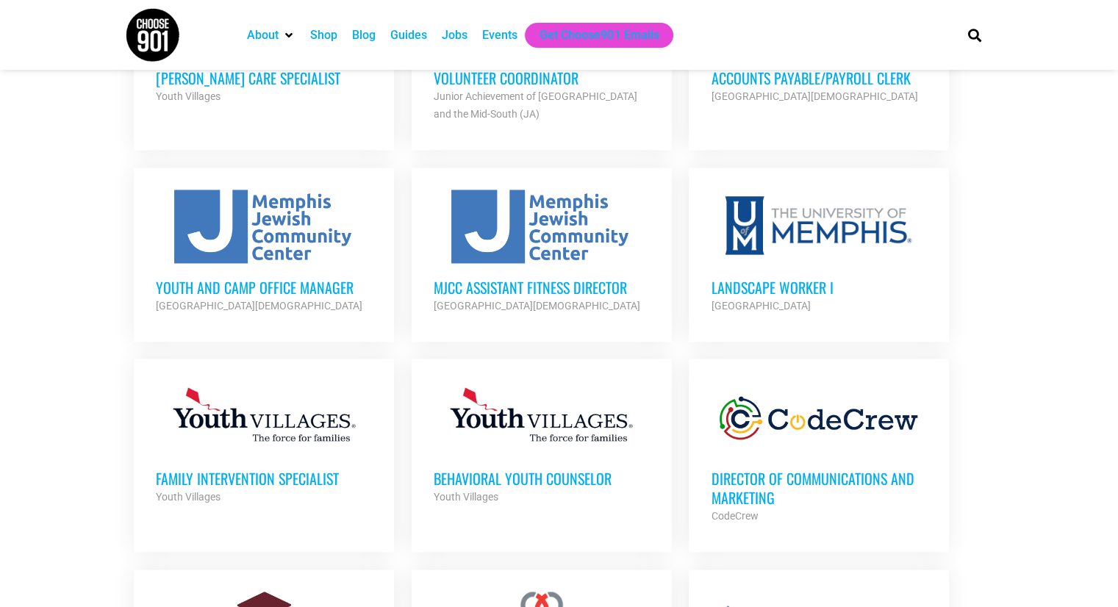
scroll to position [2204, 0]
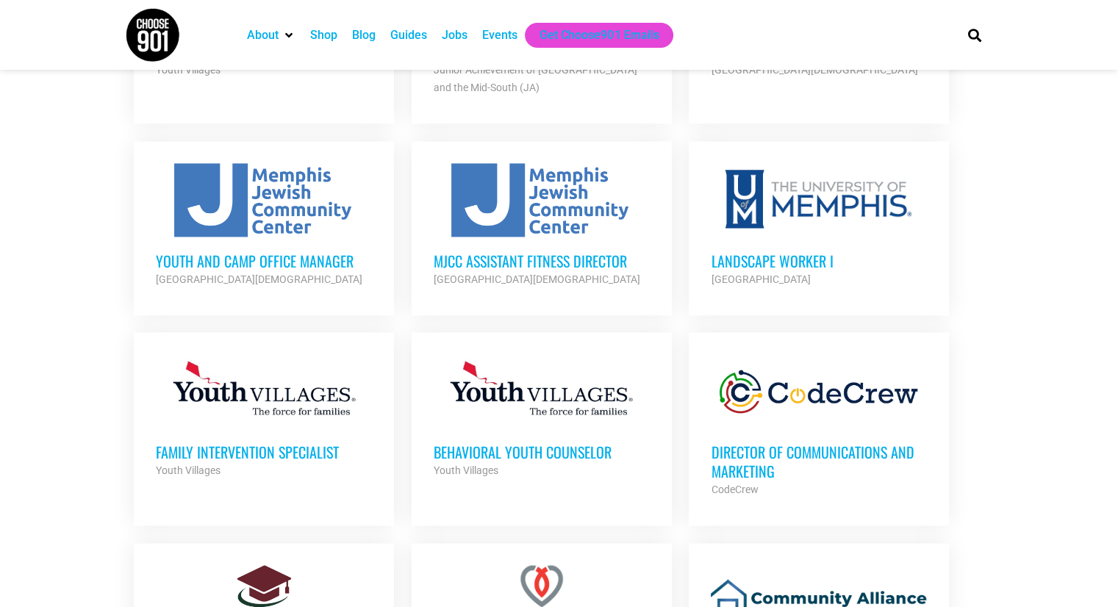
click at [795, 251] on h3 "Landscape Worker I" at bounding box center [819, 260] width 216 height 19
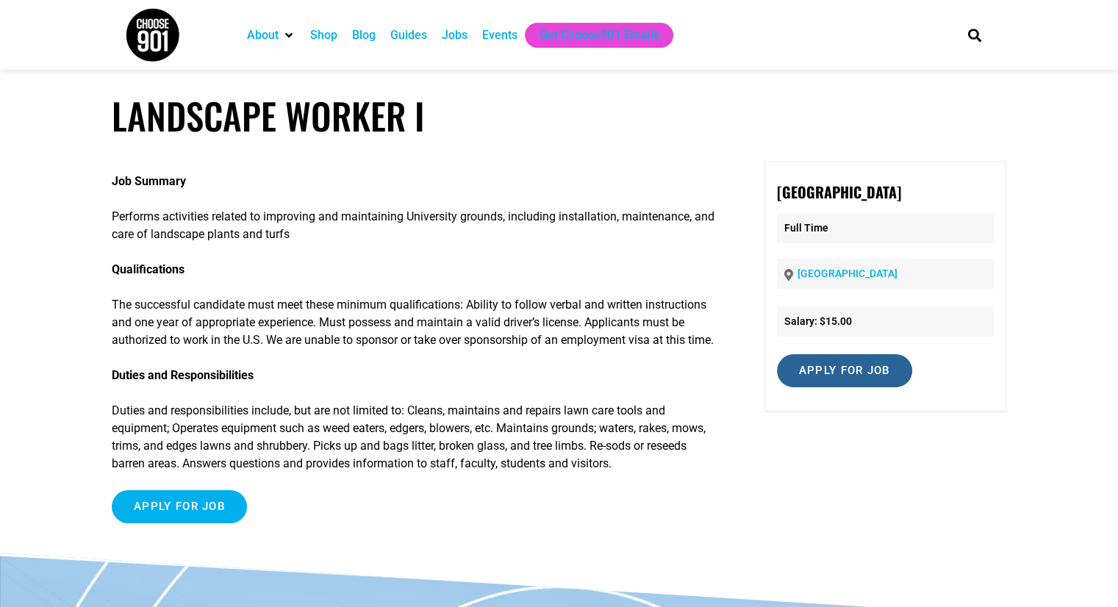
click at [882, 374] on input "Apply for job" at bounding box center [844, 370] width 135 height 33
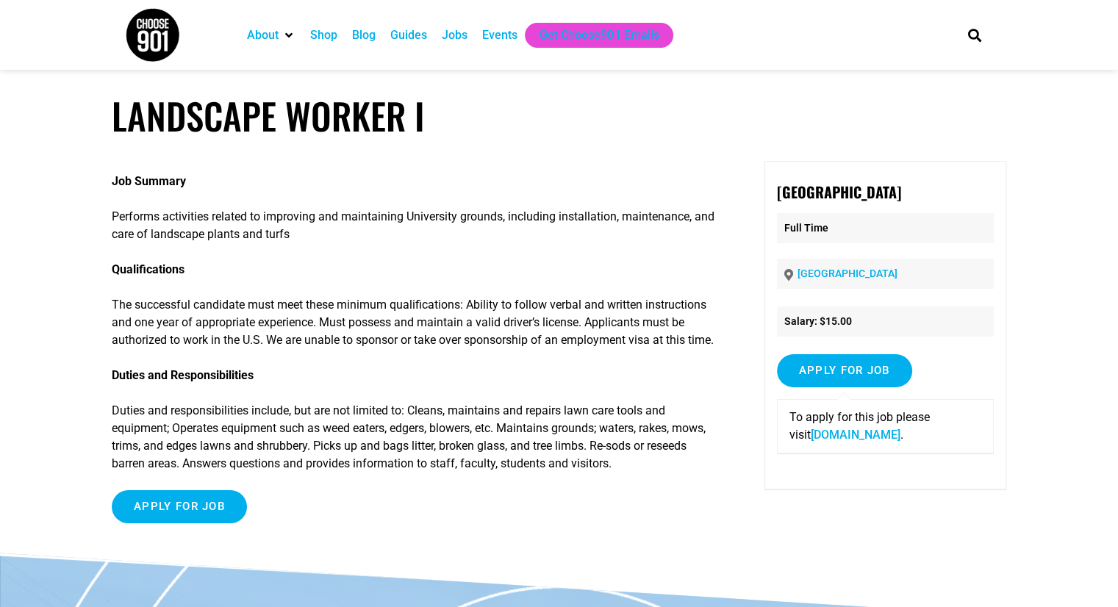
click at [860, 438] on link "workforum.memphis.edu" at bounding box center [856, 435] width 90 height 14
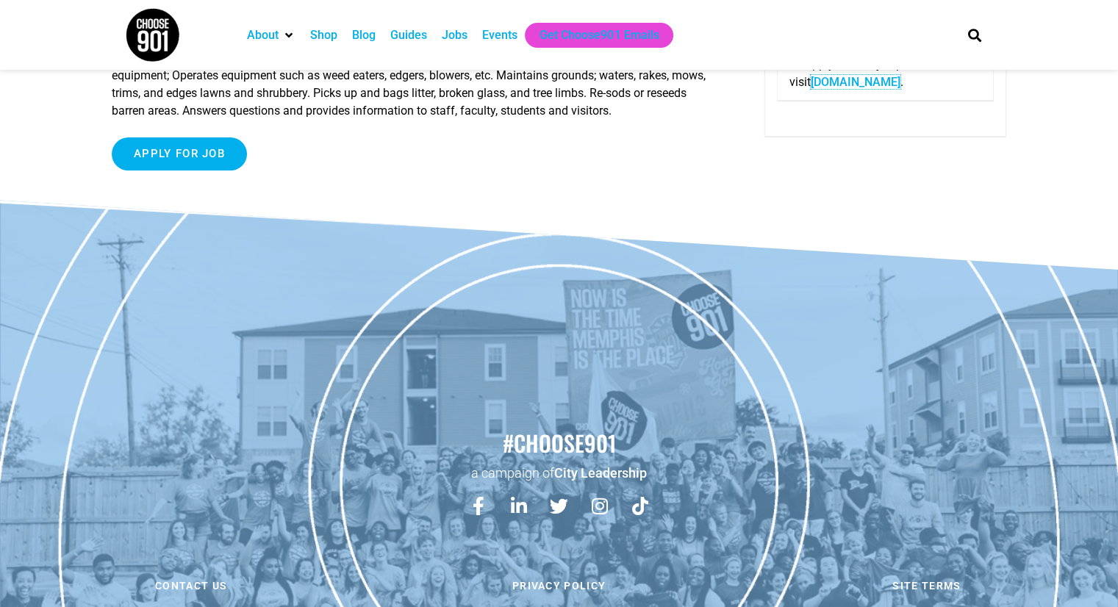
scroll to position [367, 0]
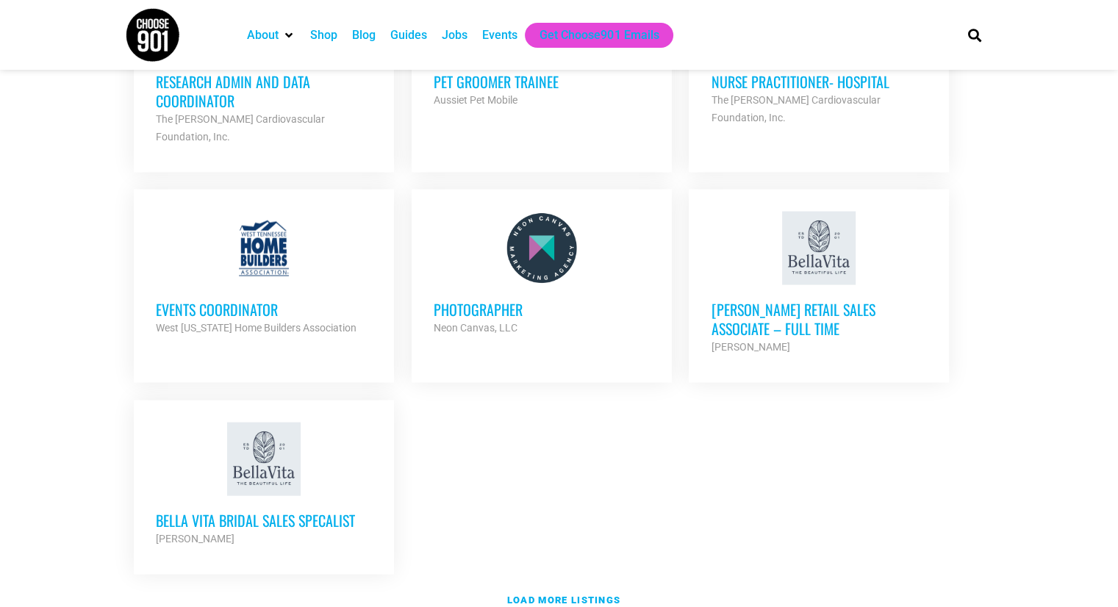
scroll to position [3013, 0]
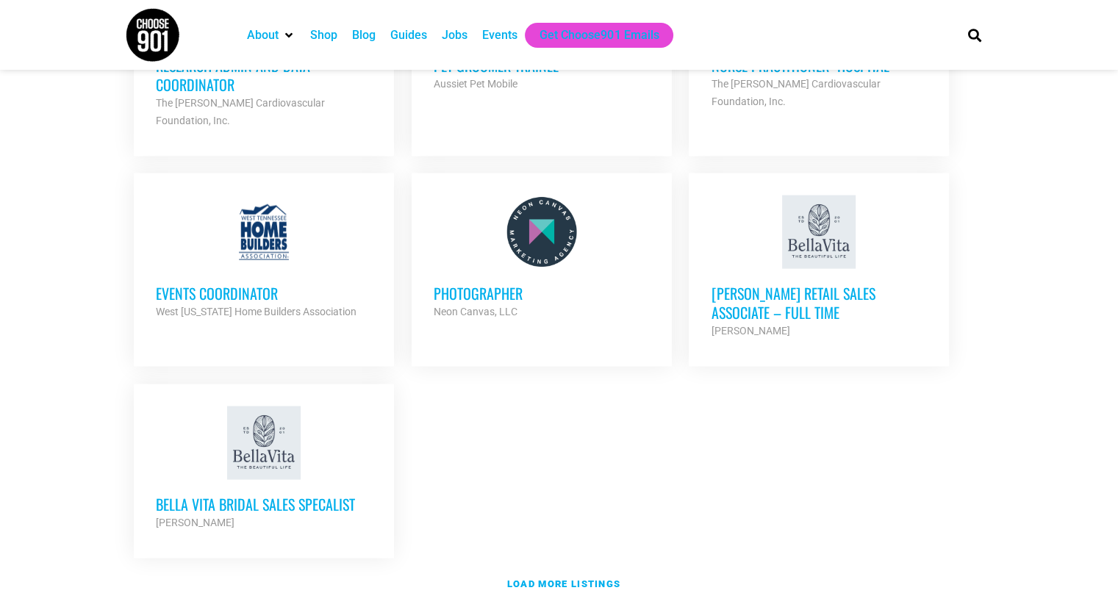
click at [280, 303] on div "West [US_STATE] Home Builders Association" at bounding box center [264, 312] width 216 height 18
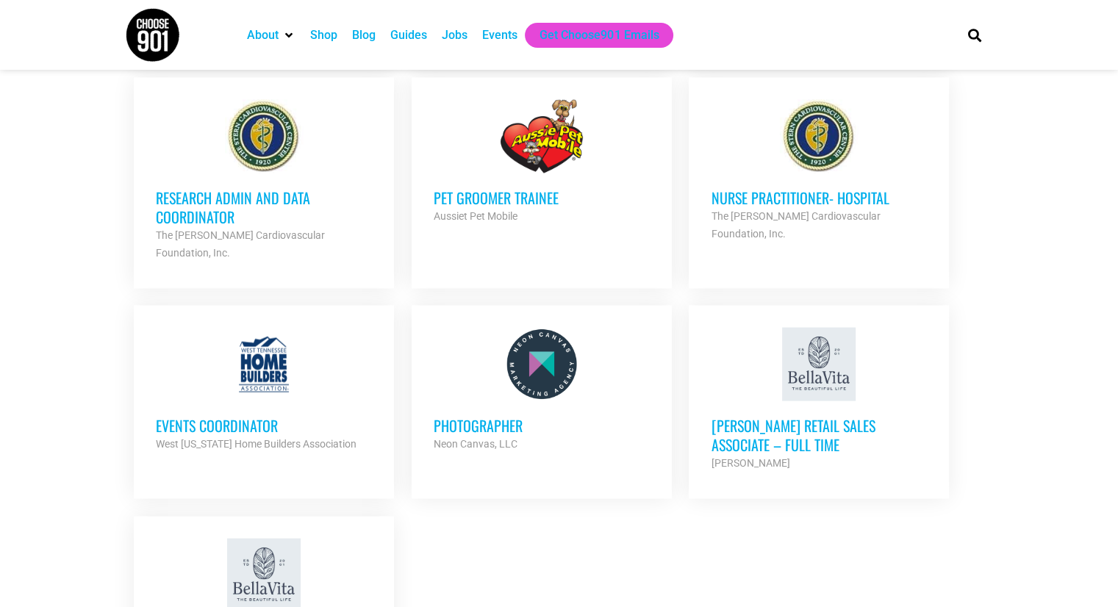
scroll to position [2792, 0]
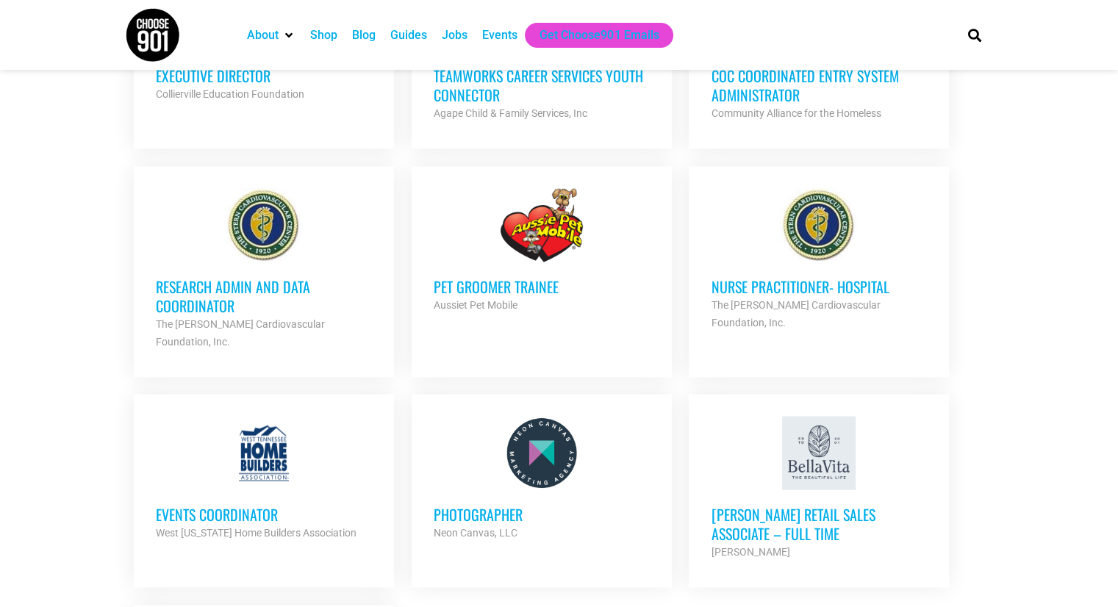
click at [258, 276] on h3 "Research Admin and Data Coordinator" at bounding box center [264, 295] width 216 height 38
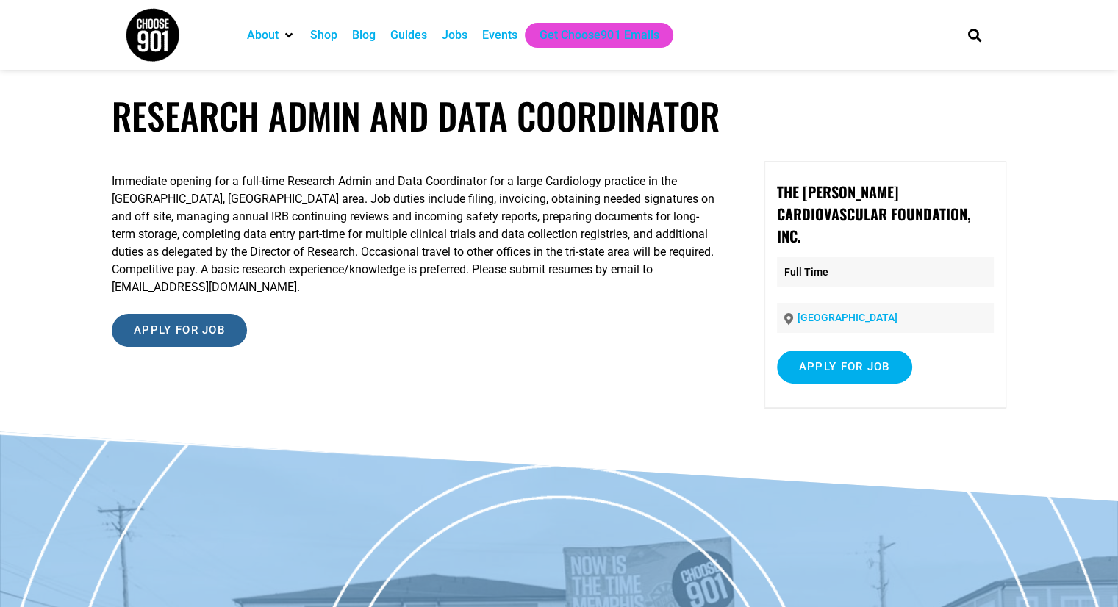
click at [204, 314] on input "Apply for job" at bounding box center [179, 330] width 135 height 33
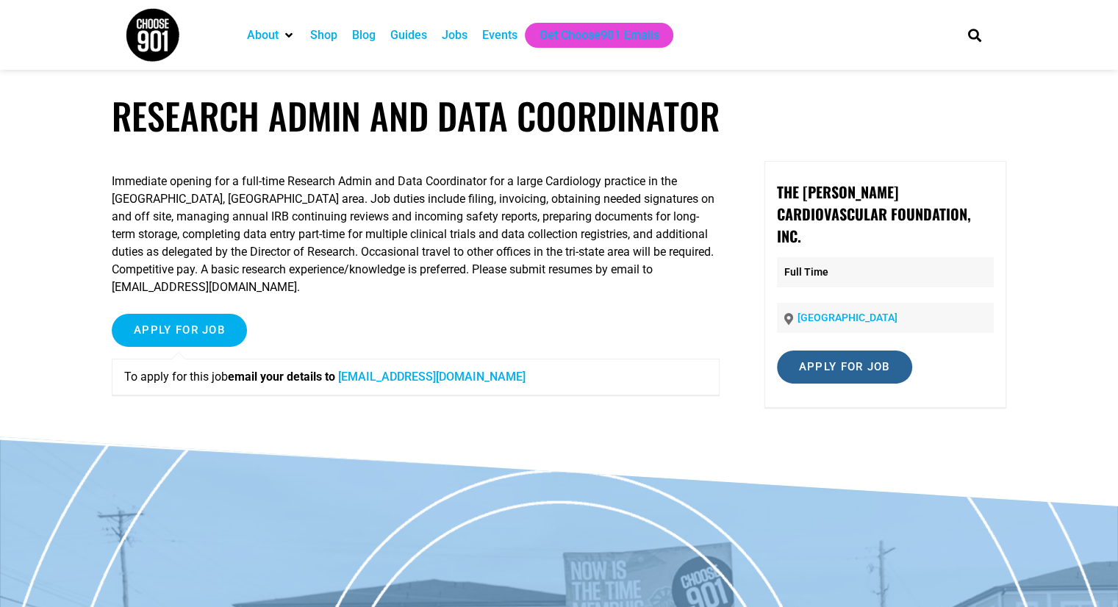
click at [823, 351] on input "Apply for job" at bounding box center [844, 367] width 135 height 33
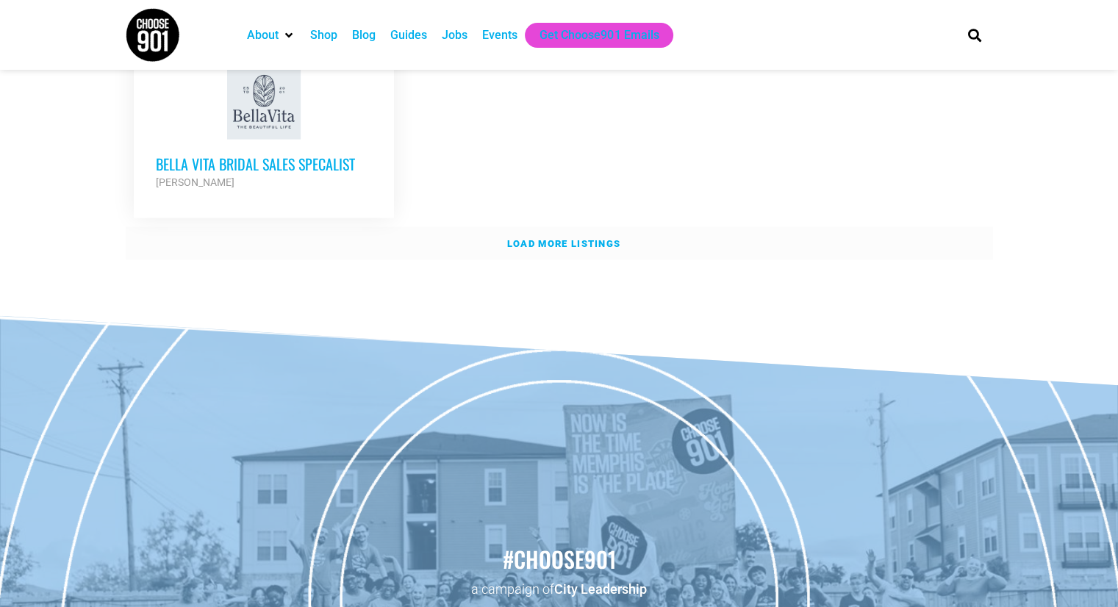
scroll to position [3307, 0]
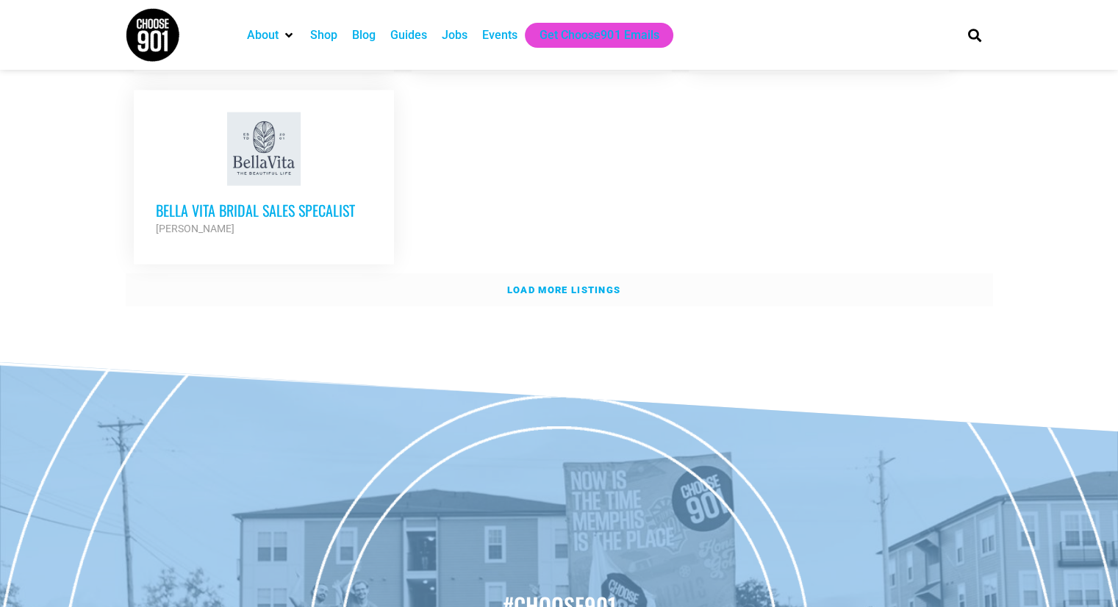
click at [548, 284] on strong "Load more listings" at bounding box center [563, 289] width 113 height 11
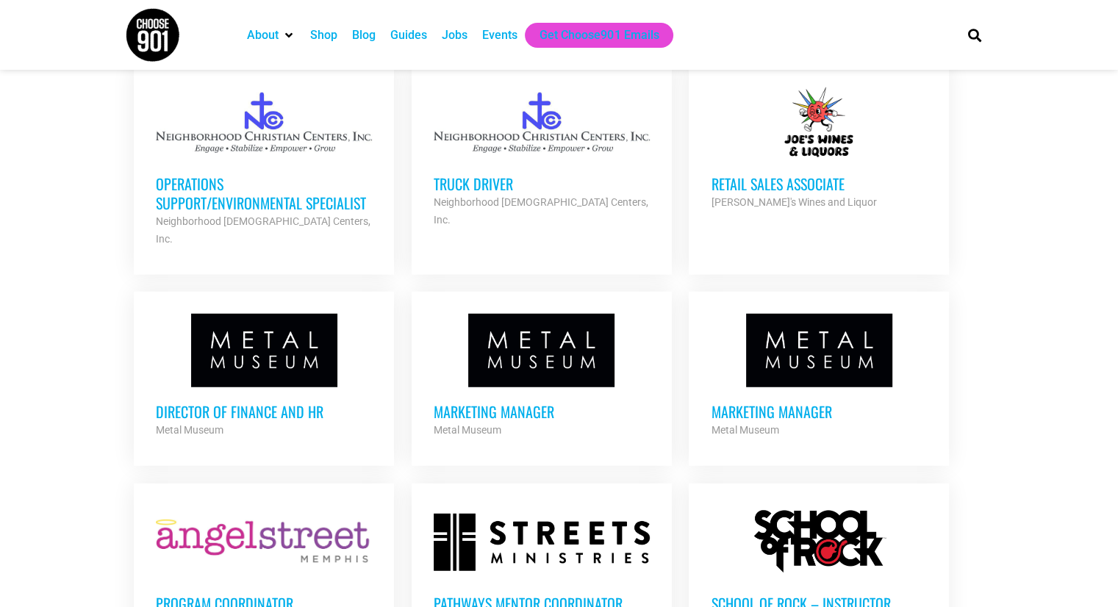
scroll to position [3968, 0]
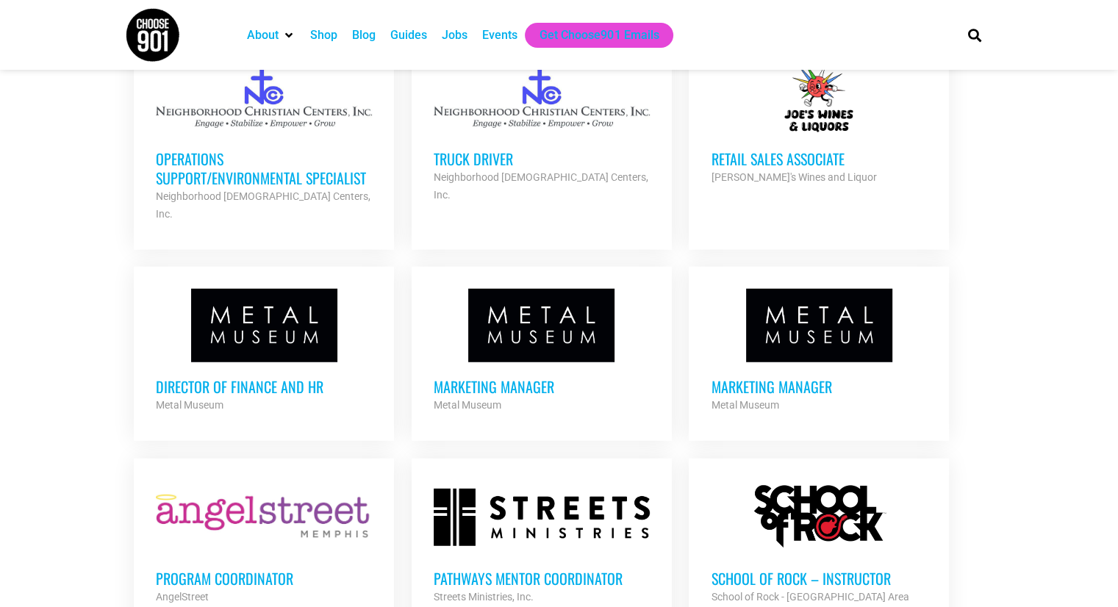
click at [750, 377] on h3 "Marketing Manager" at bounding box center [819, 386] width 216 height 19
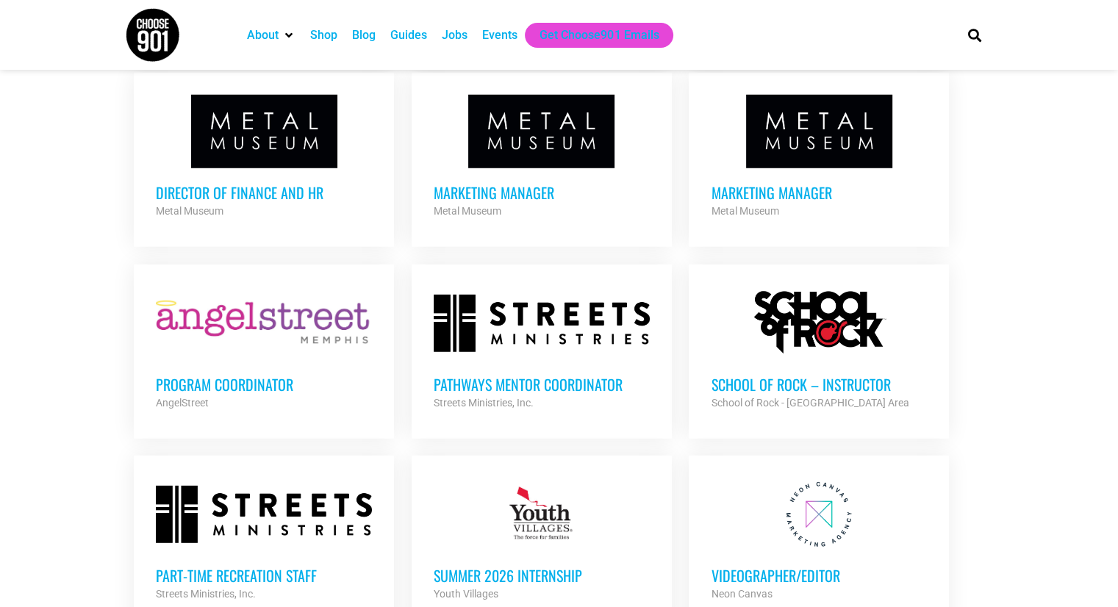
scroll to position [4409, 0]
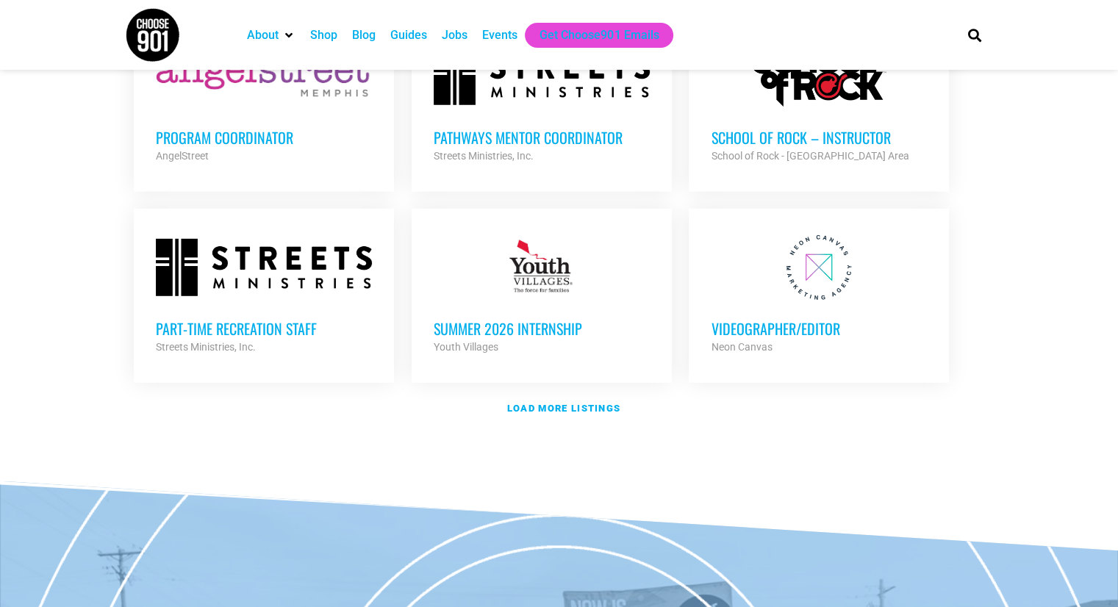
click at [324, 231] on div at bounding box center [264, 267] width 216 height 73
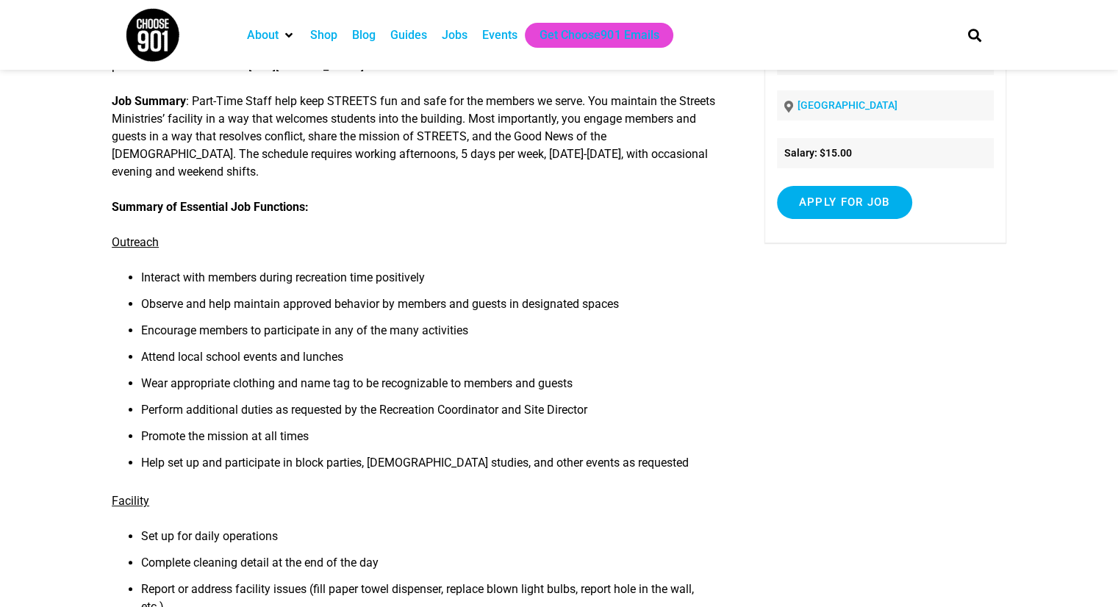
scroll to position [147, 0]
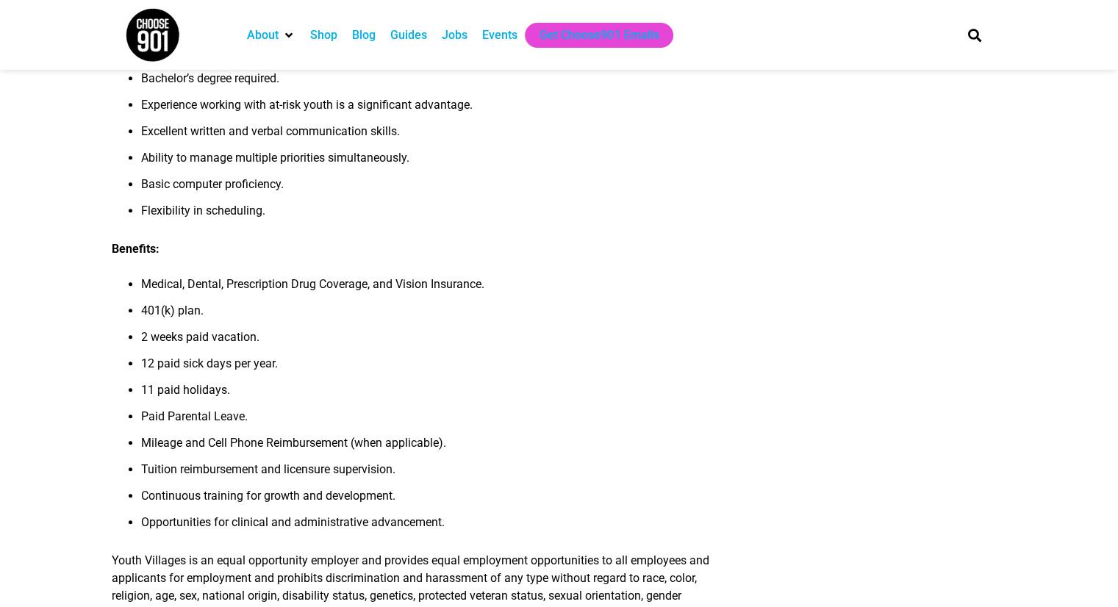
scroll to position [1396, 0]
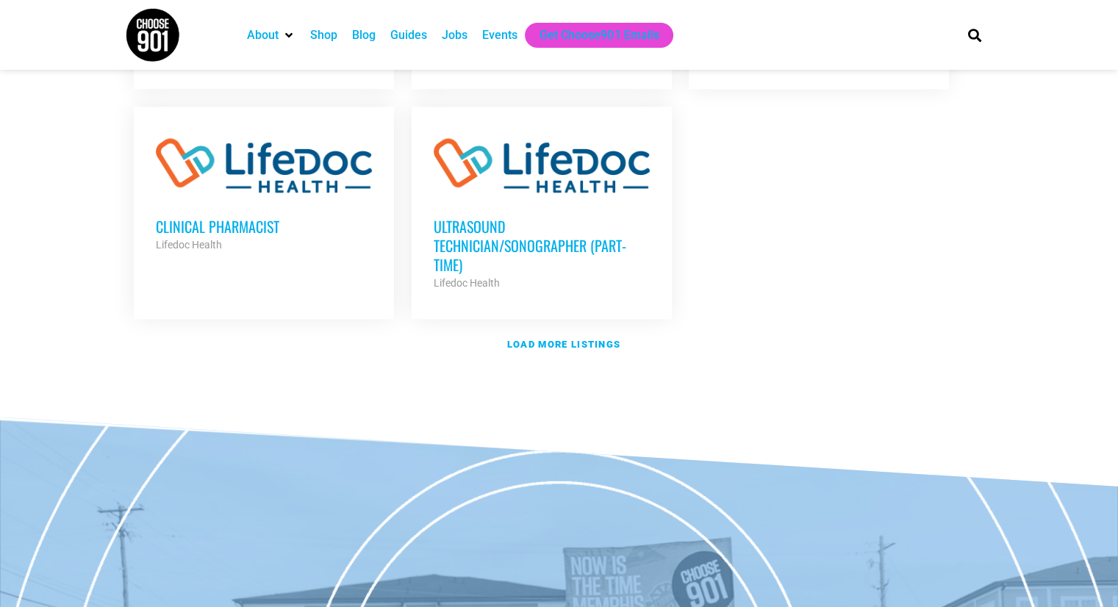
scroll to position [1682, 0]
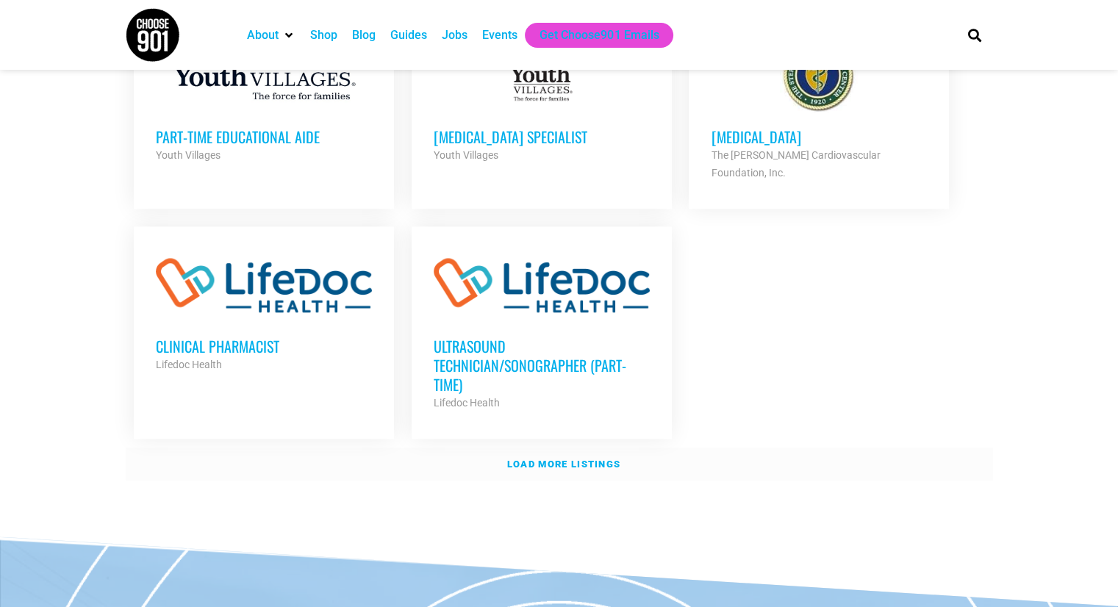
click at [569, 459] on strong "Load more listings" at bounding box center [563, 464] width 113 height 11
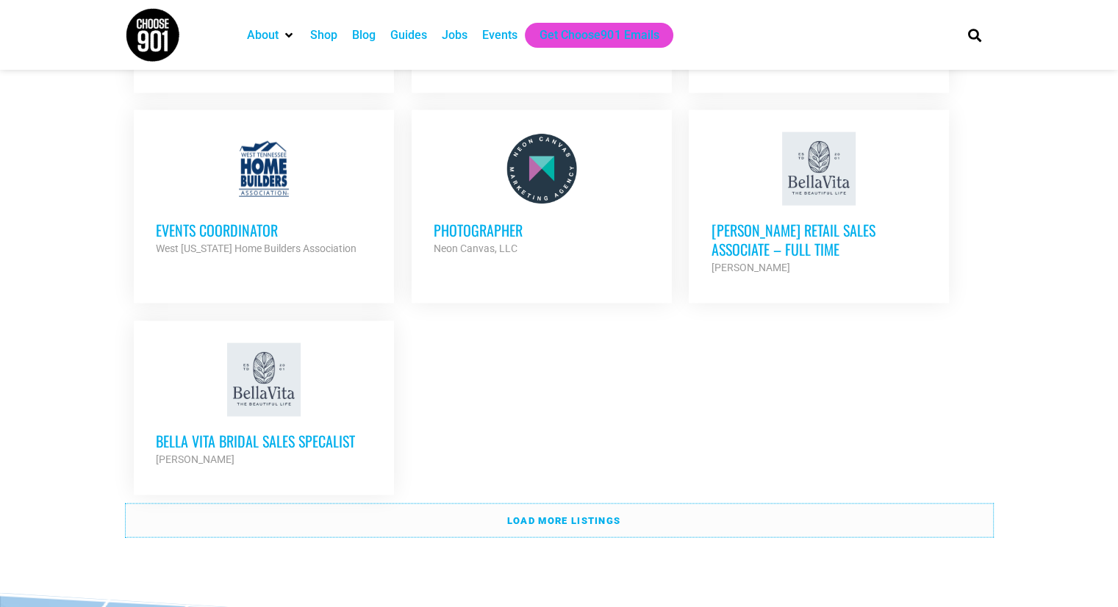
scroll to position [3152, 0]
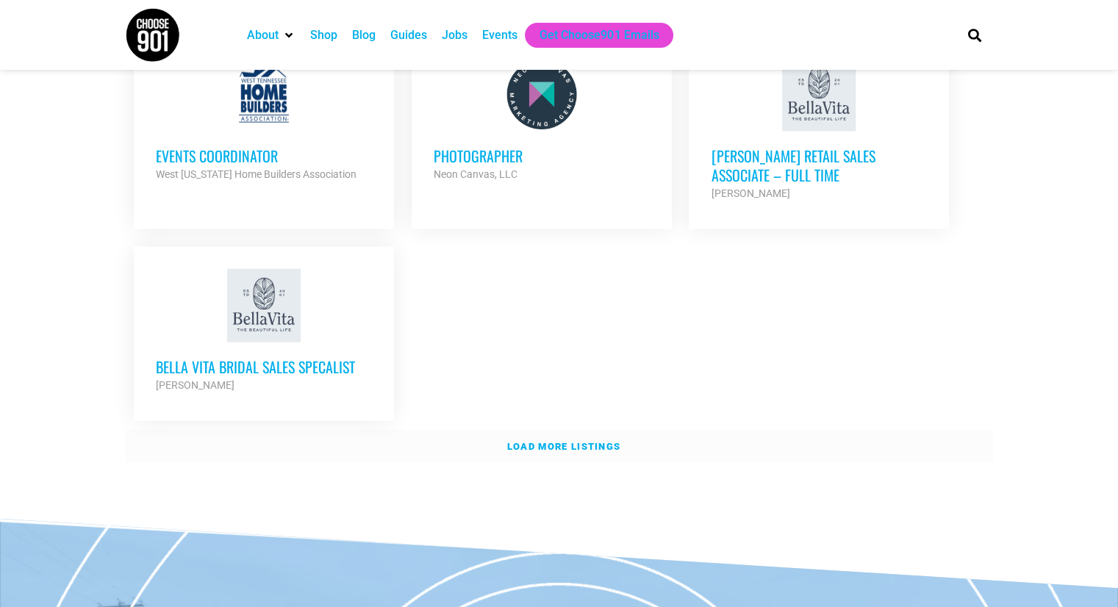
click at [594, 441] on strong "Load more listings" at bounding box center [563, 446] width 113 height 11
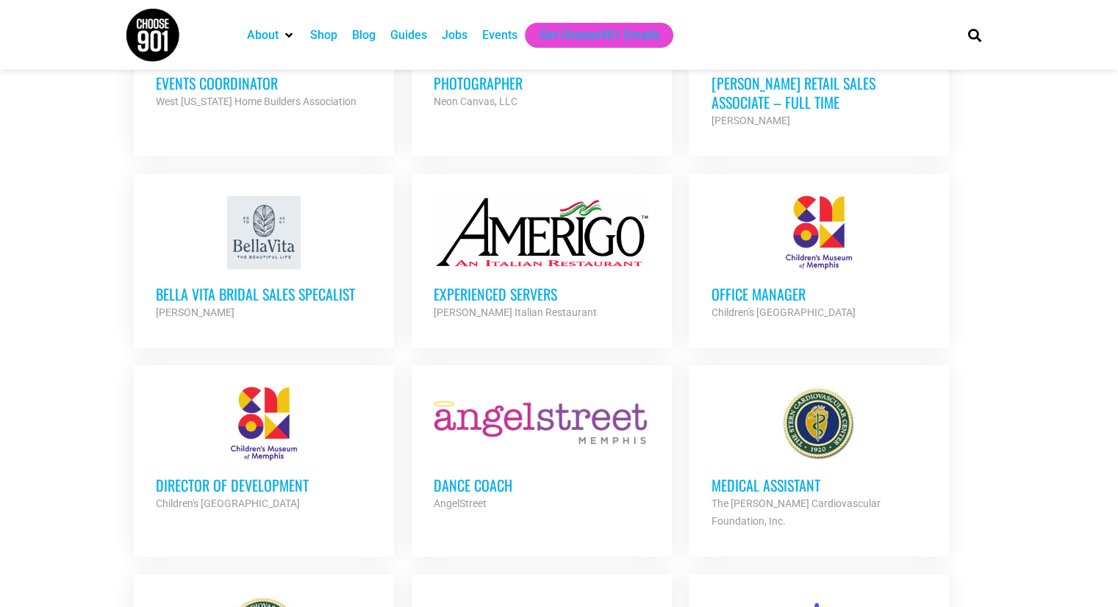
scroll to position [3225, 0]
click at [288, 475] on h3 "Director of Development" at bounding box center [264, 484] width 216 height 19
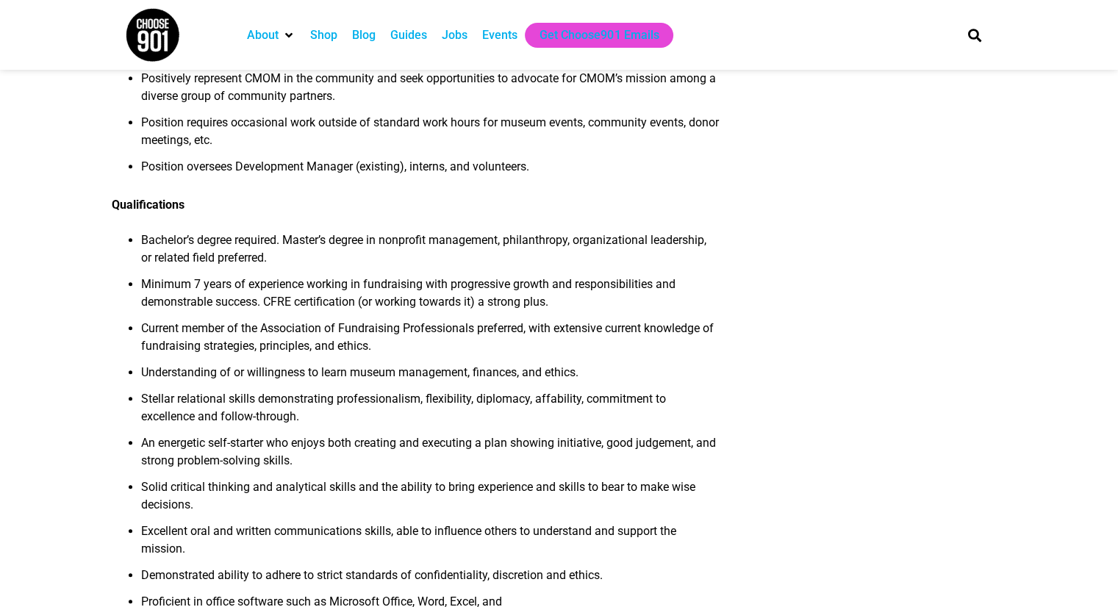
scroll to position [808, 0]
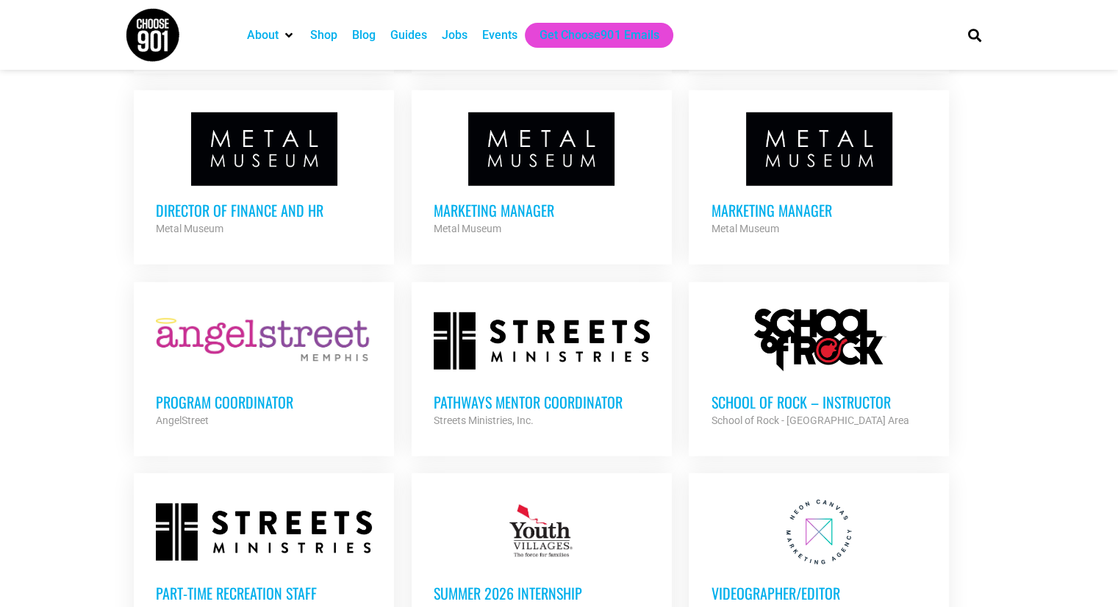
scroll to position [4327, 0]
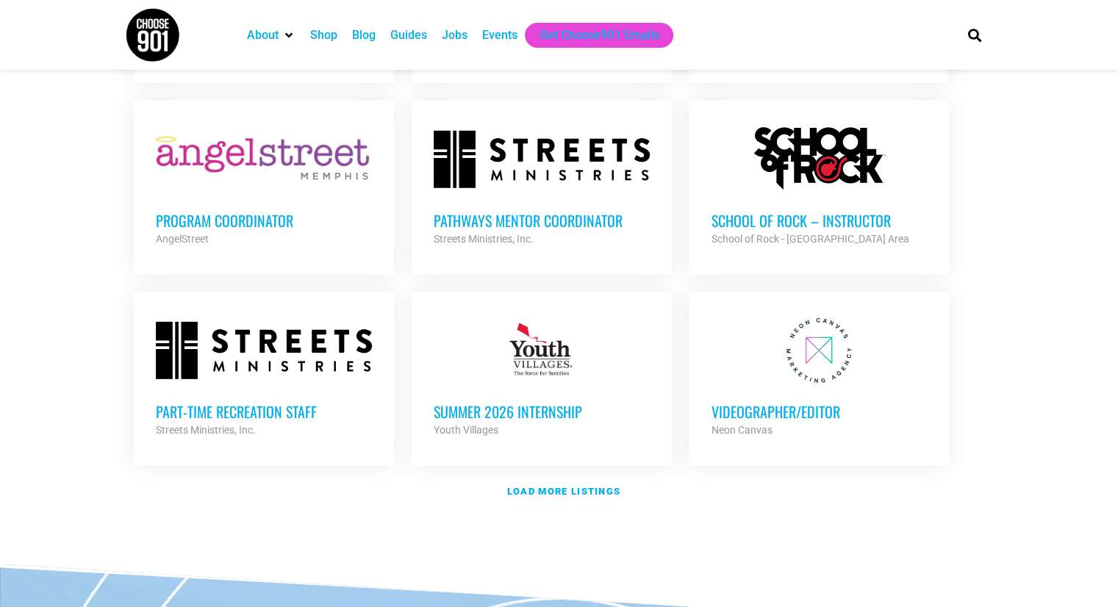
click at [317, 402] on h3 "Part-time Recreation Staff" at bounding box center [264, 411] width 216 height 19
click at [288, 402] on h3 "Part-time Recreation Staff" at bounding box center [264, 411] width 216 height 19
click at [305, 402] on h3 "Part-time Recreation Staff" at bounding box center [264, 411] width 216 height 19
click at [315, 314] on div at bounding box center [264, 350] width 216 height 73
click at [562, 486] on strong "Load more listings" at bounding box center [563, 491] width 113 height 11
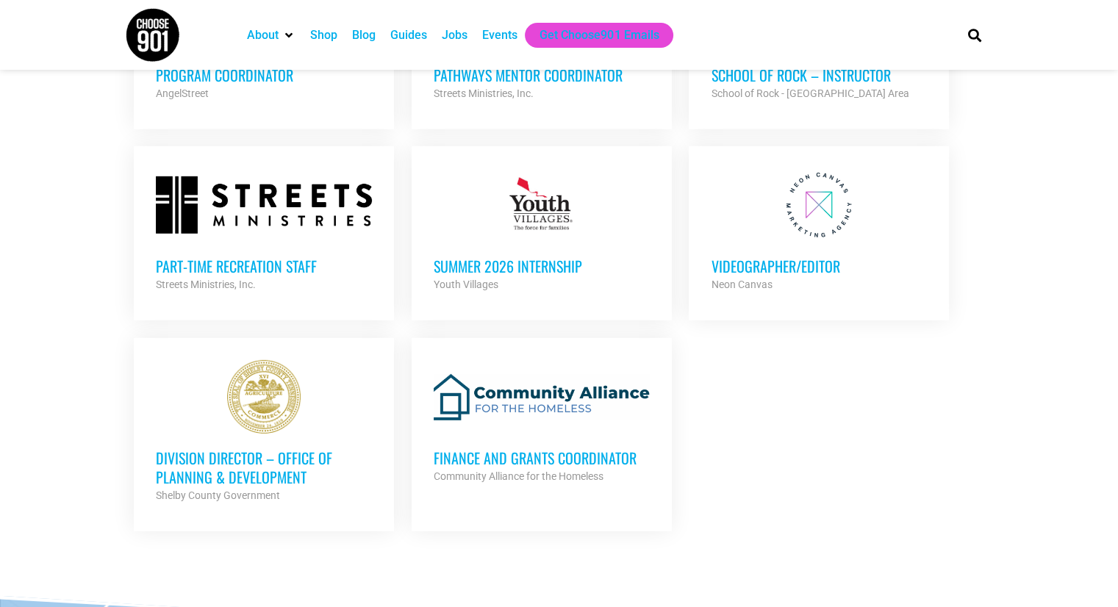
scroll to position [4474, 0]
